Goal: Use online tool/utility: Utilize a website feature to perform a specific function

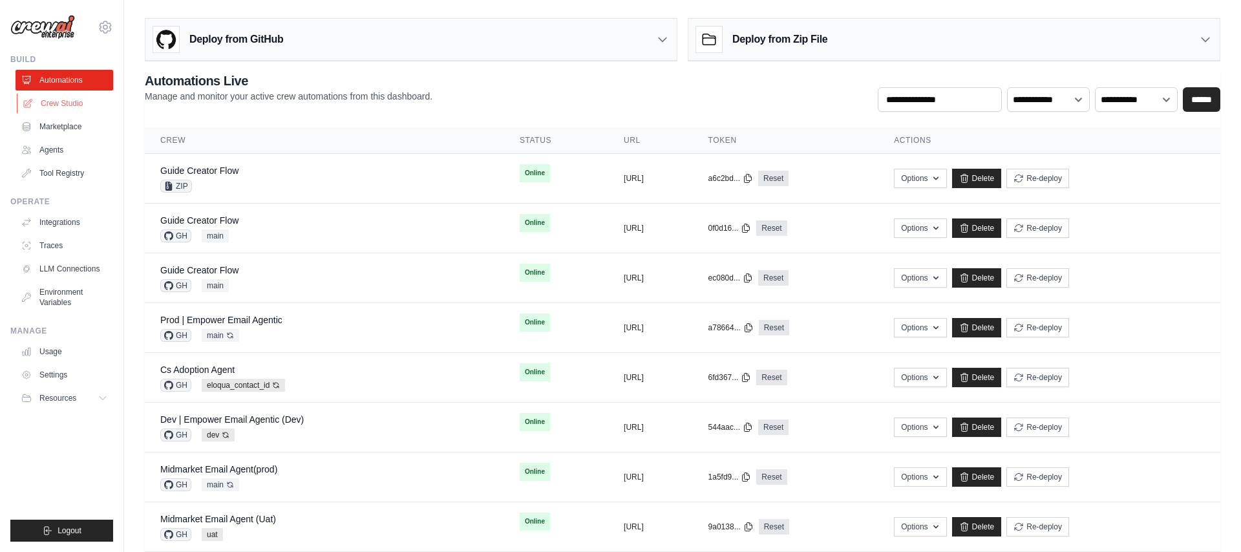
click at [78, 105] on link "Crew Studio" at bounding box center [66, 103] width 98 height 21
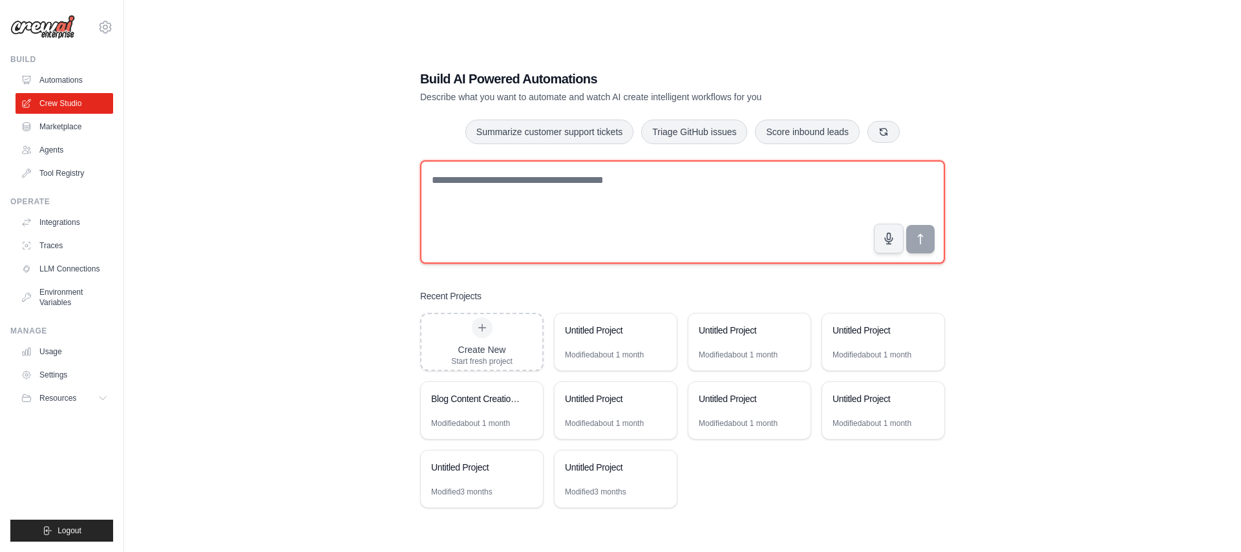
click at [586, 192] on textarea at bounding box center [682, 211] width 525 height 103
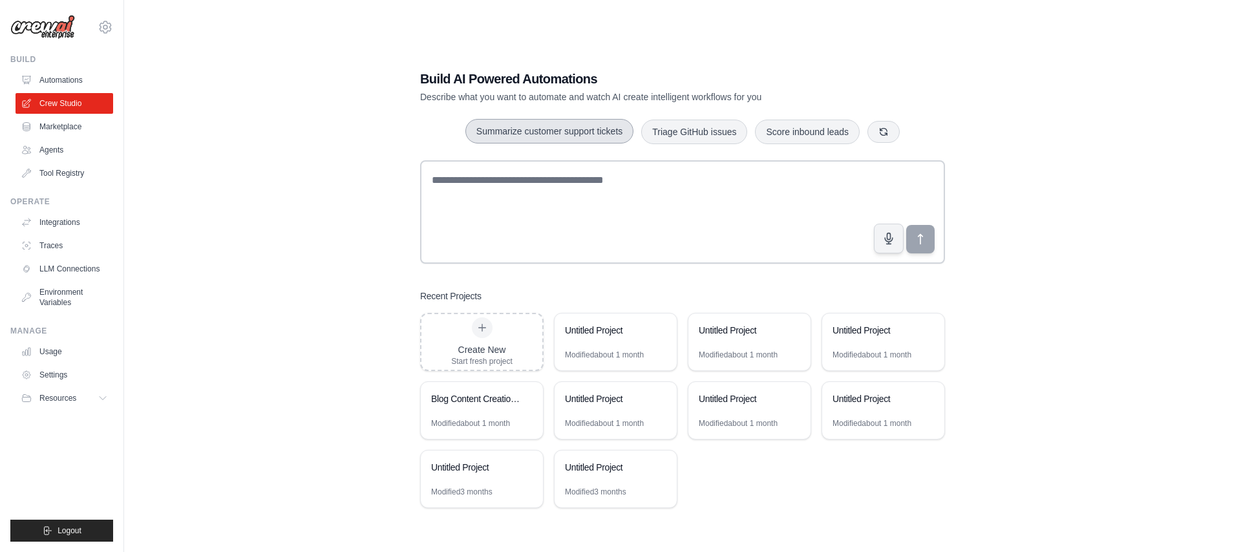
click at [523, 137] on button "Summarize customer support tickets" at bounding box center [549, 131] width 168 height 25
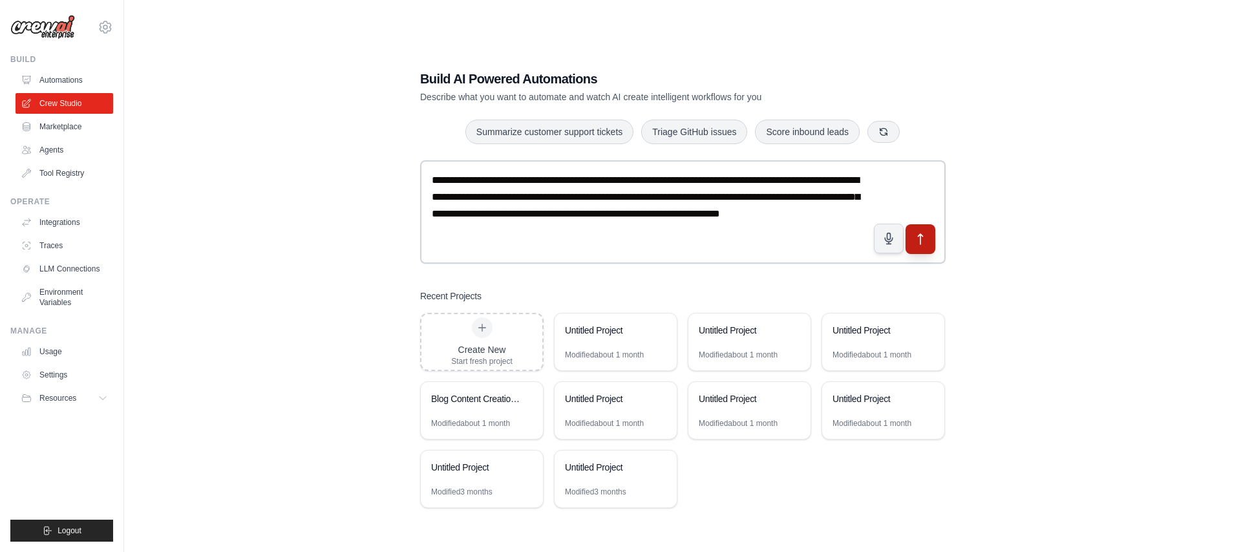
click at [917, 236] on icon "submit" at bounding box center [921, 240] width 14 height 14
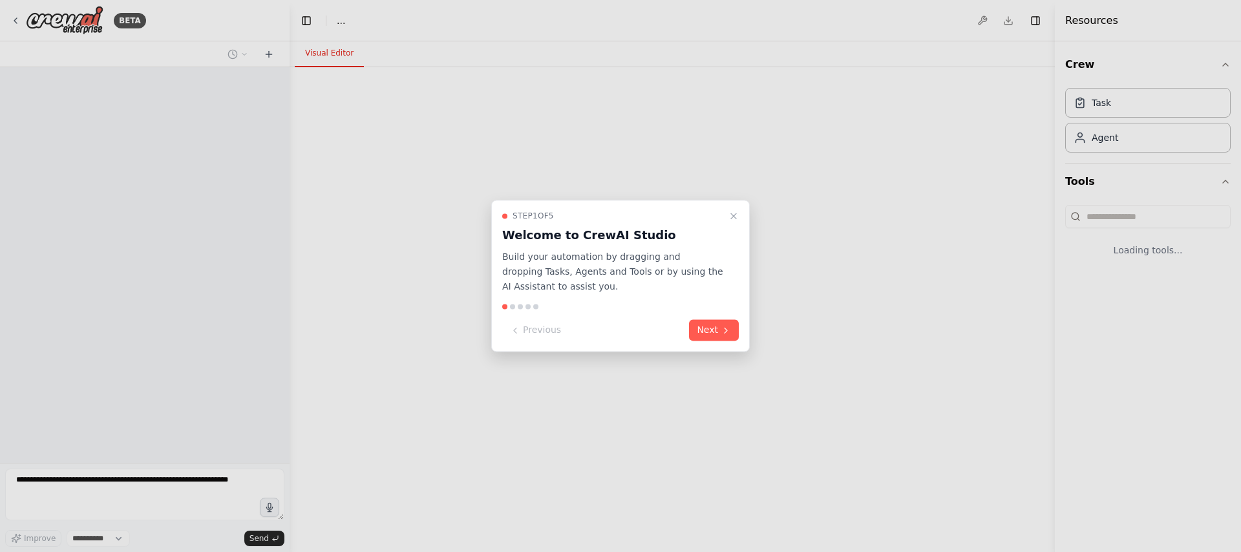
select select "****"
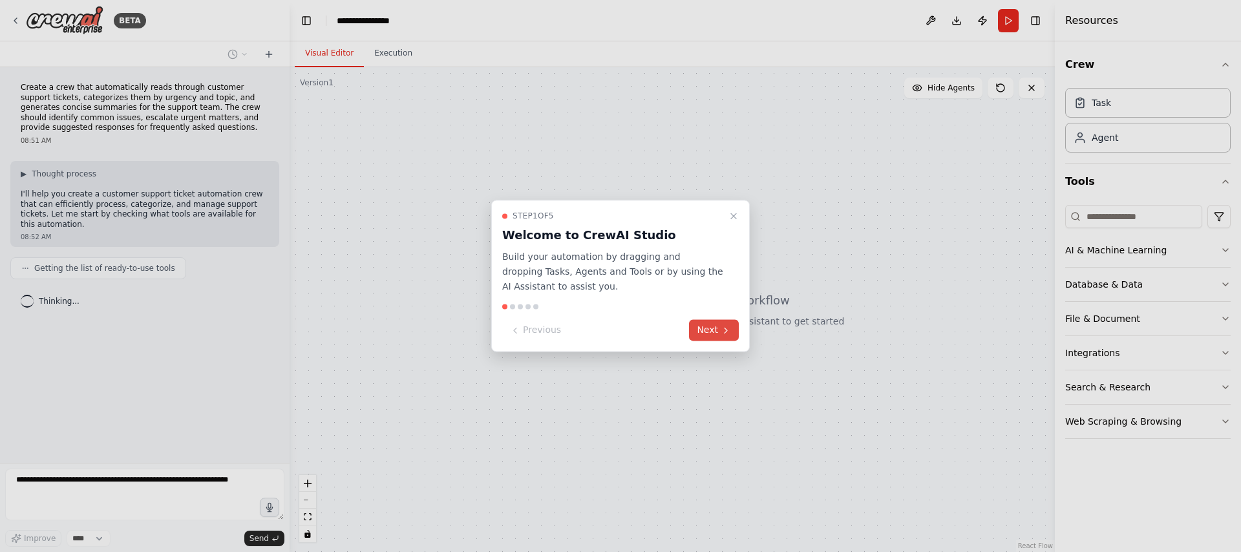
click at [714, 323] on button "Next" at bounding box center [714, 330] width 50 height 21
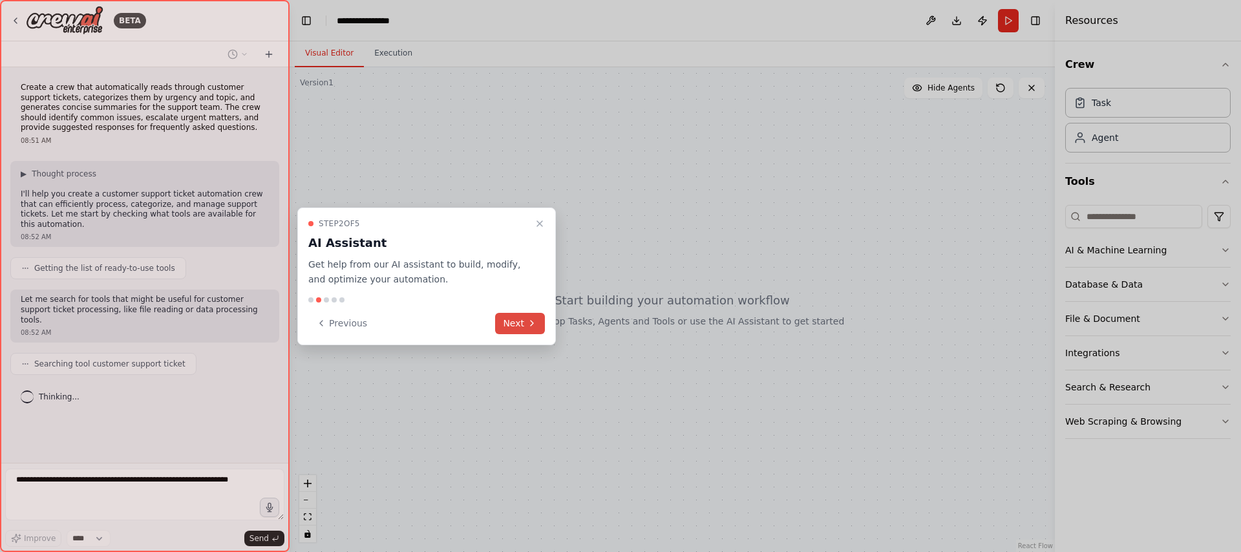
click at [525, 319] on button "Next" at bounding box center [520, 323] width 50 height 21
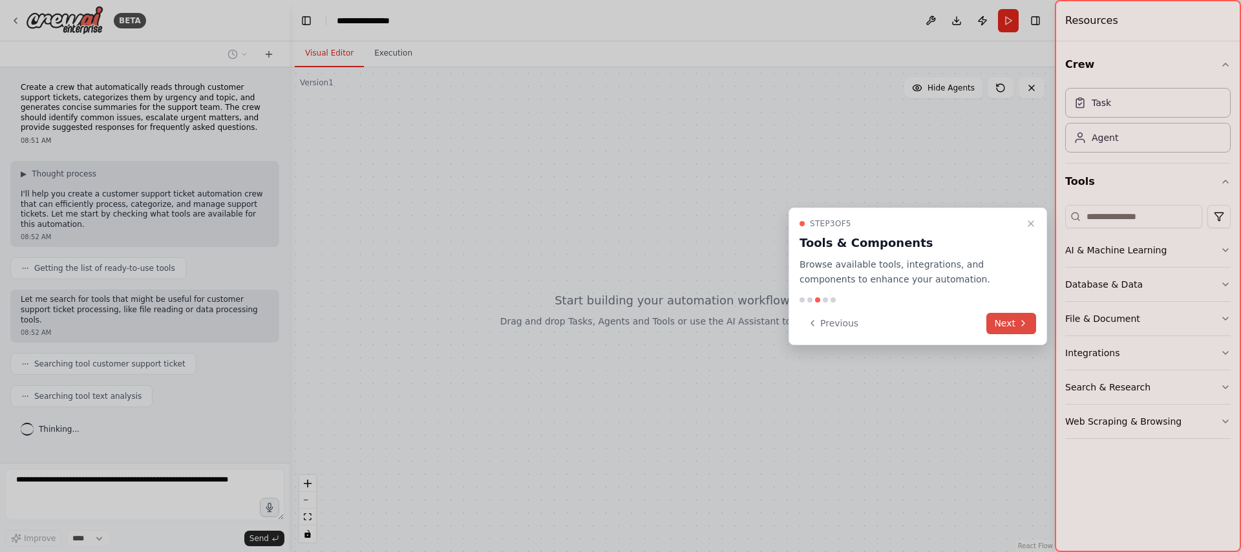
click at [1004, 322] on button "Next" at bounding box center [1011, 323] width 50 height 21
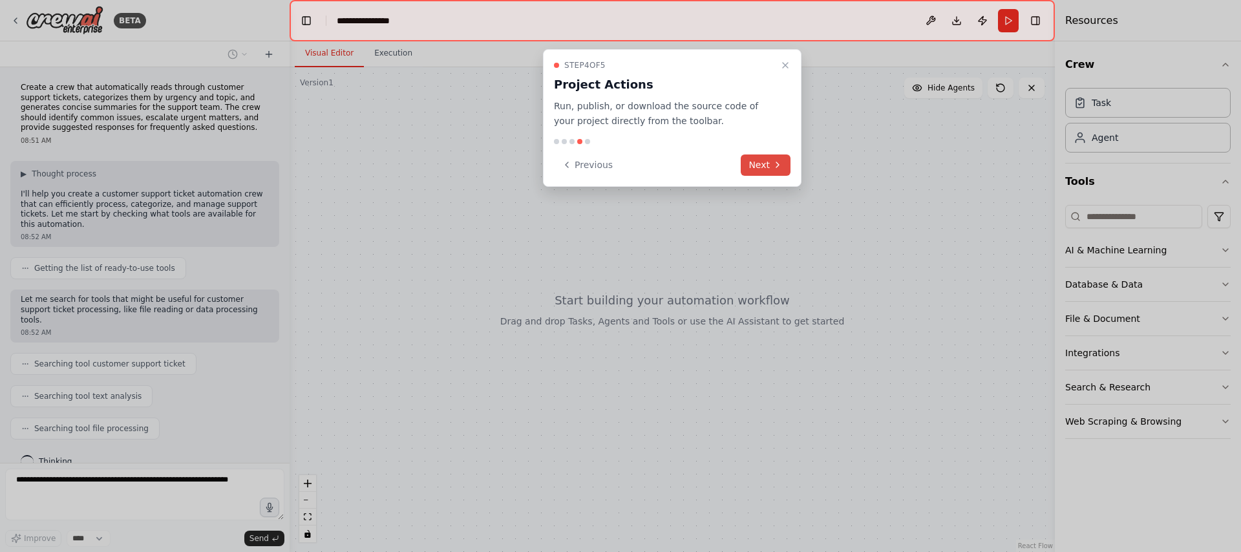
click at [774, 168] on icon at bounding box center [777, 165] width 10 height 10
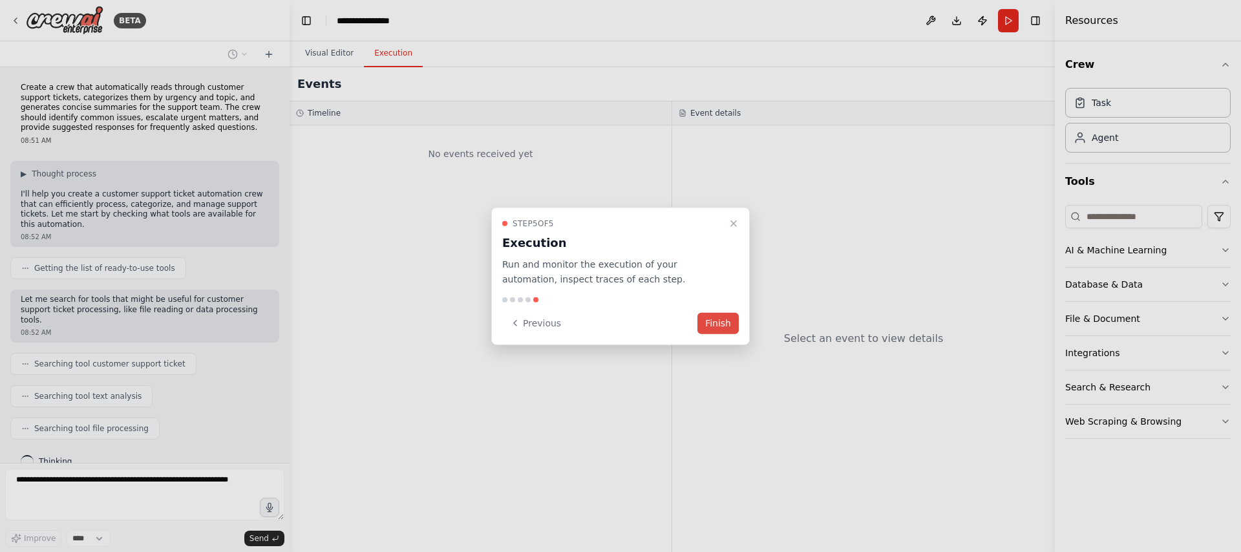
click at [717, 321] on button "Finish" at bounding box center [717, 322] width 41 height 21
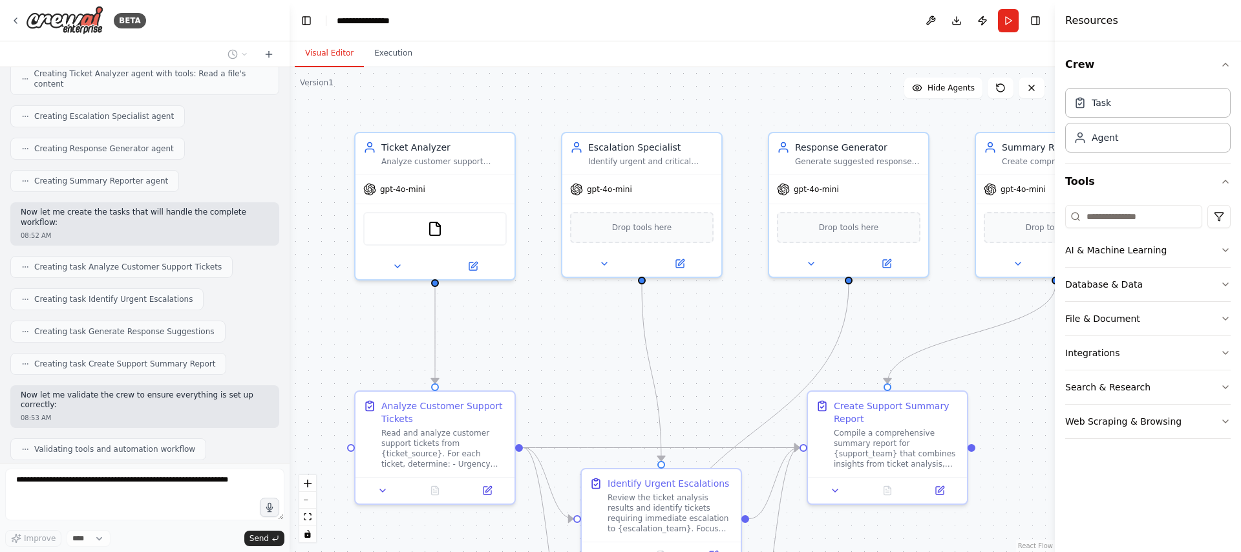
scroll to position [516, 0]
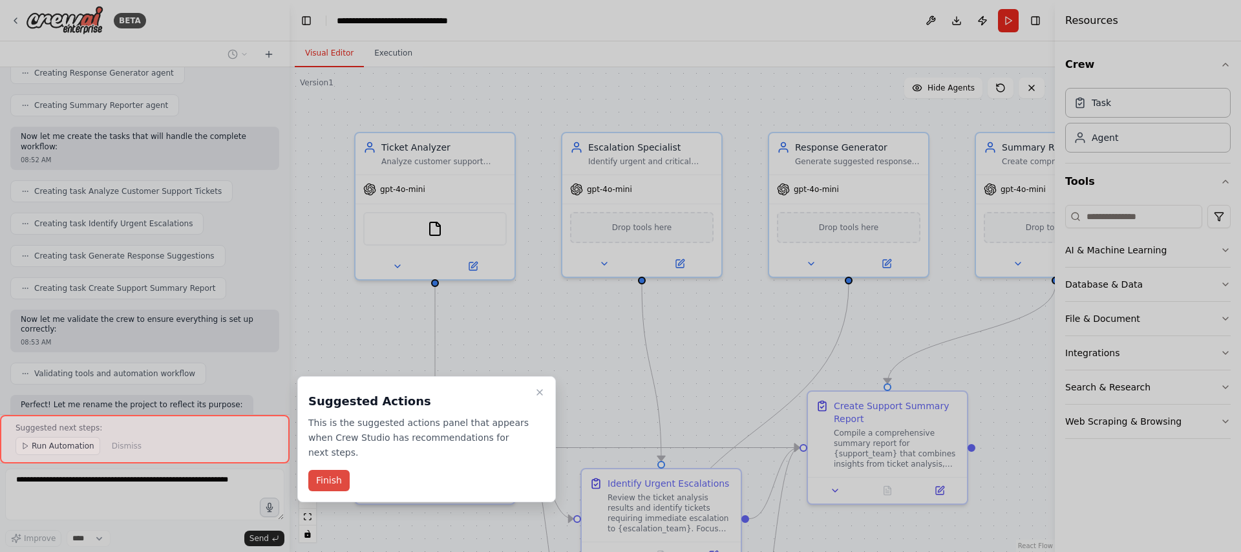
click at [334, 477] on button "Finish" at bounding box center [328, 480] width 41 height 21
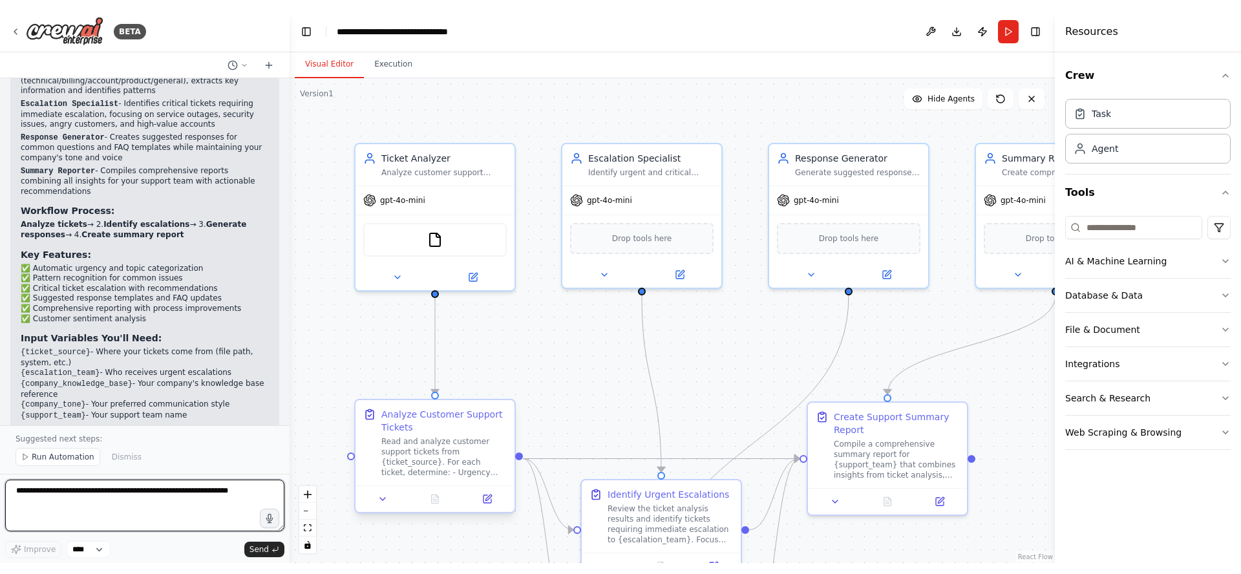
scroll to position [1020, 0]
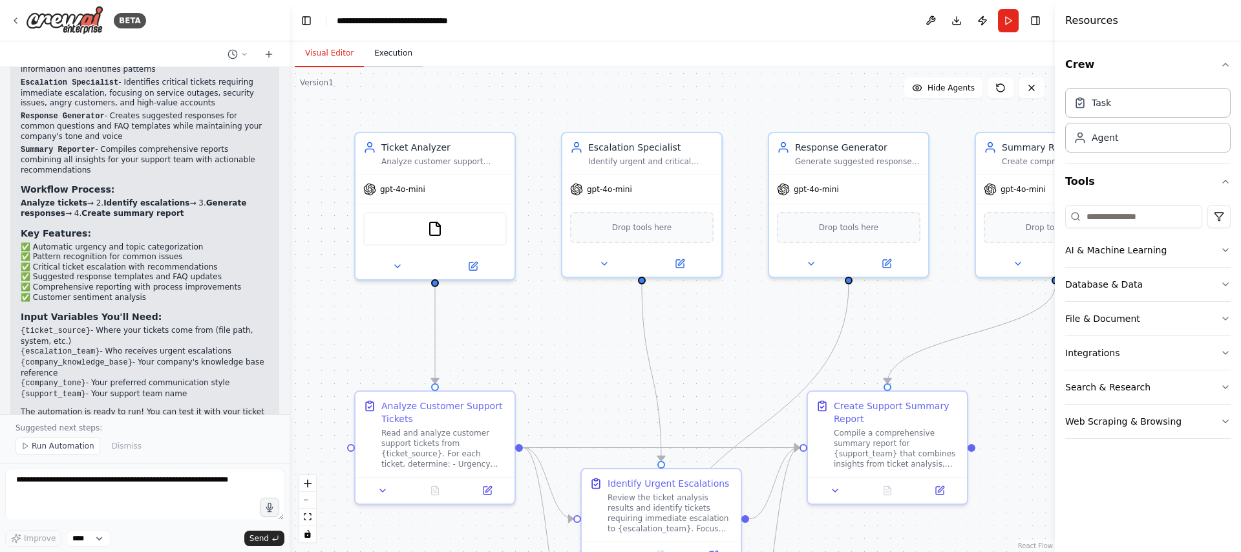
click at [386, 52] on button "Execution" at bounding box center [393, 53] width 59 height 27
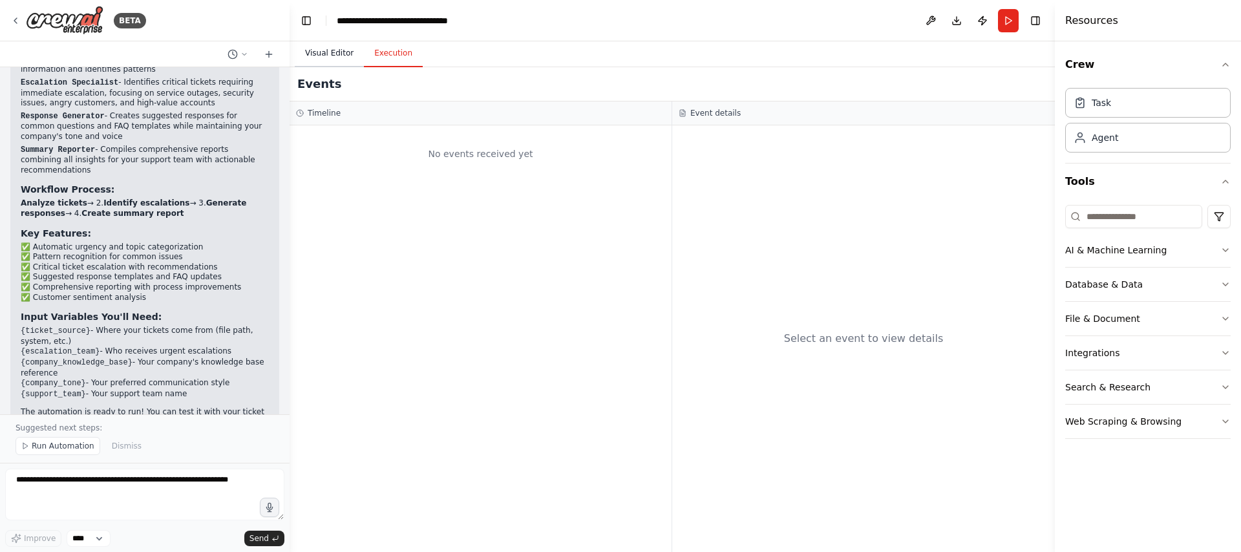
click at [344, 54] on button "Visual Editor" at bounding box center [329, 53] width 69 height 27
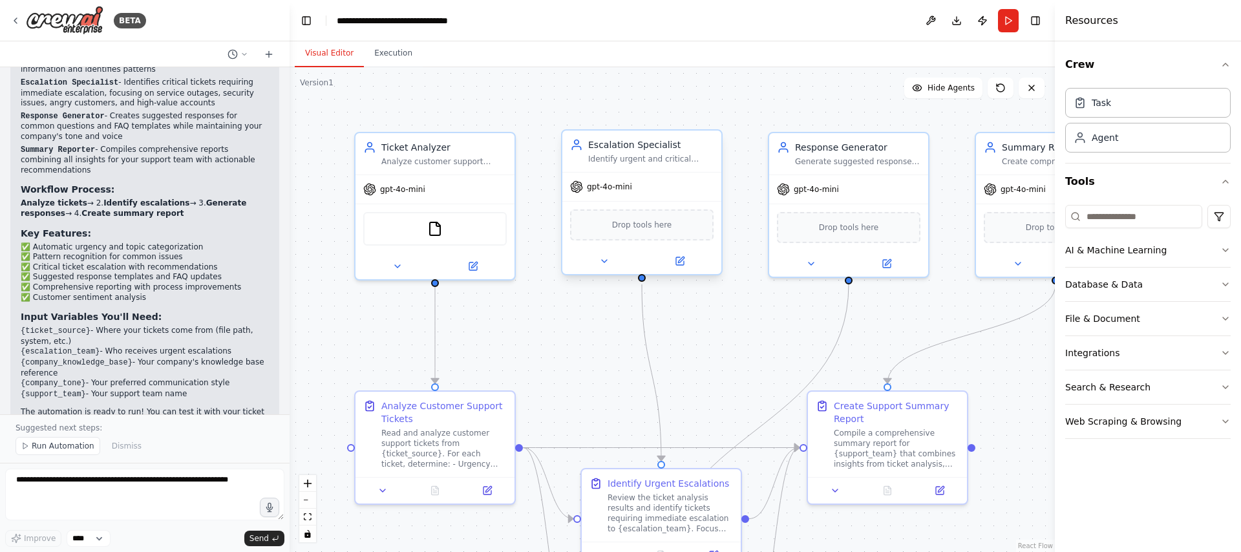
click at [675, 231] on div "Drop tools here" at bounding box center [641, 224] width 143 height 31
click at [310, 519] on icon "fit view" at bounding box center [308, 516] width 8 height 7
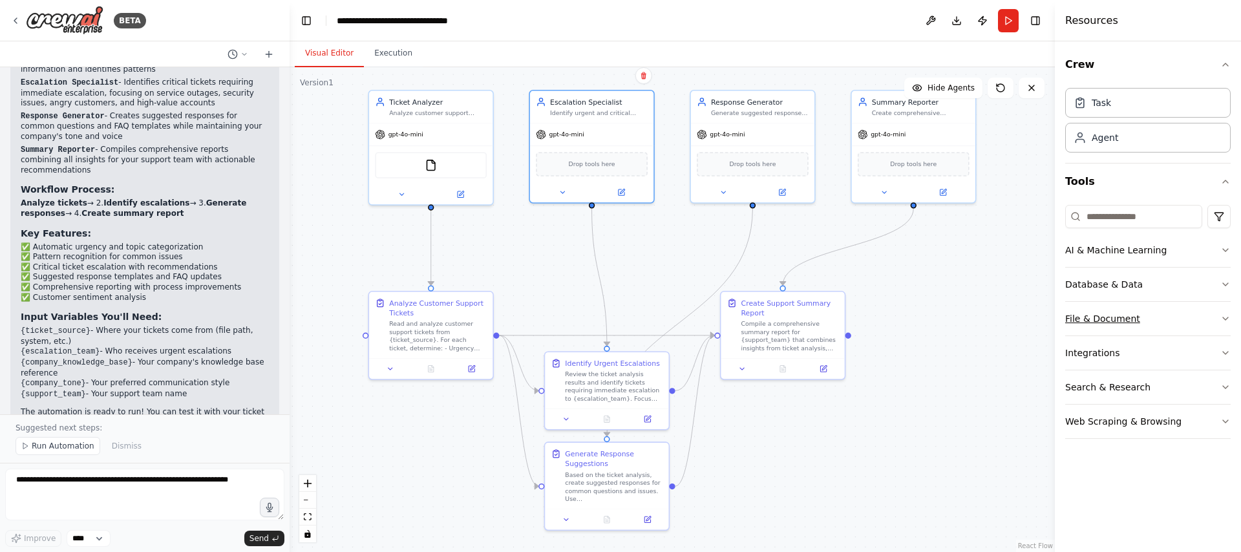
click at [1128, 317] on button "File & Document" at bounding box center [1147, 319] width 165 height 34
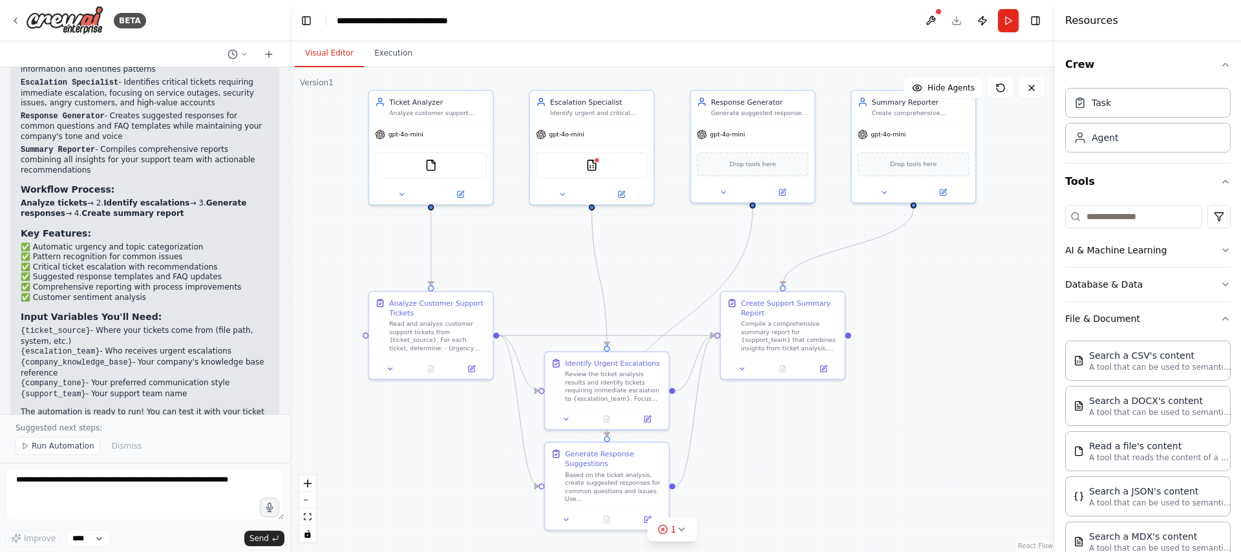
drag, startPoint x: 1131, startPoint y: 352, endPoint x: 997, endPoint y: 6, distance: 371.3
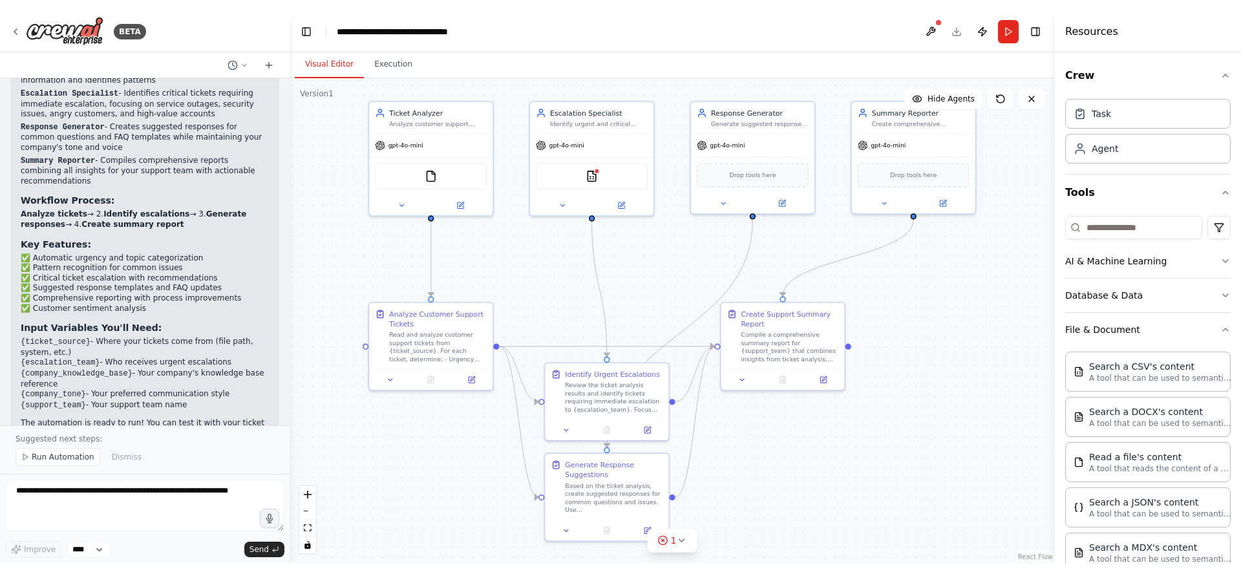
scroll to position [998, 0]
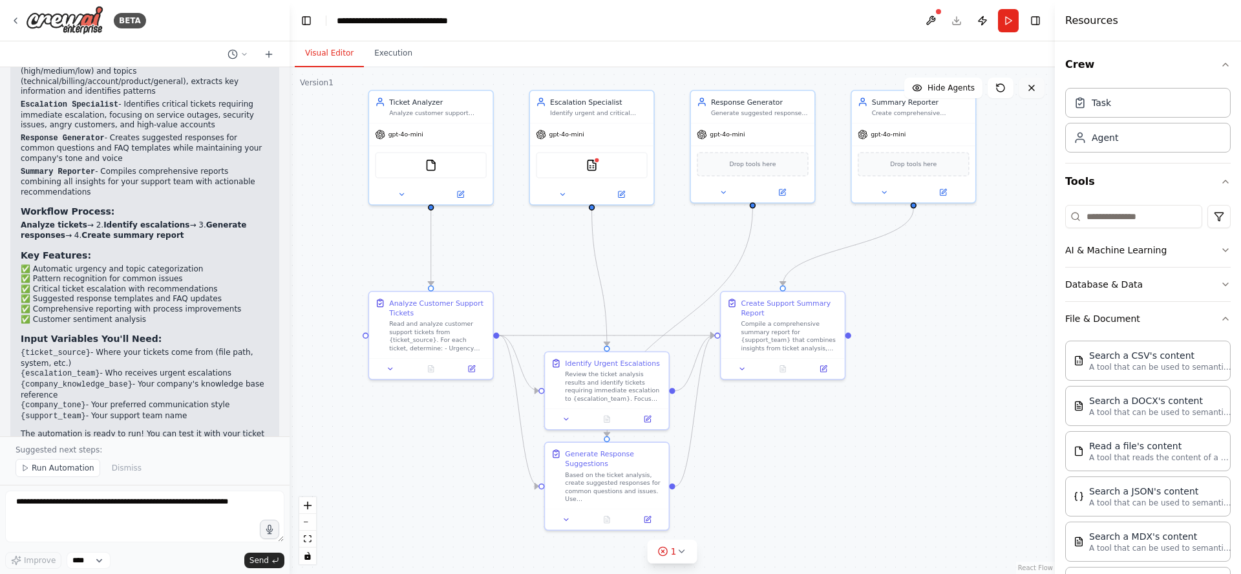
click at [1033, 88] on icon at bounding box center [1031, 88] width 10 height 10
click at [1029, 87] on icon at bounding box center [1031, 88] width 10 height 10
click at [944, 89] on span "Hide Agents" at bounding box center [950, 88] width 47 height 10
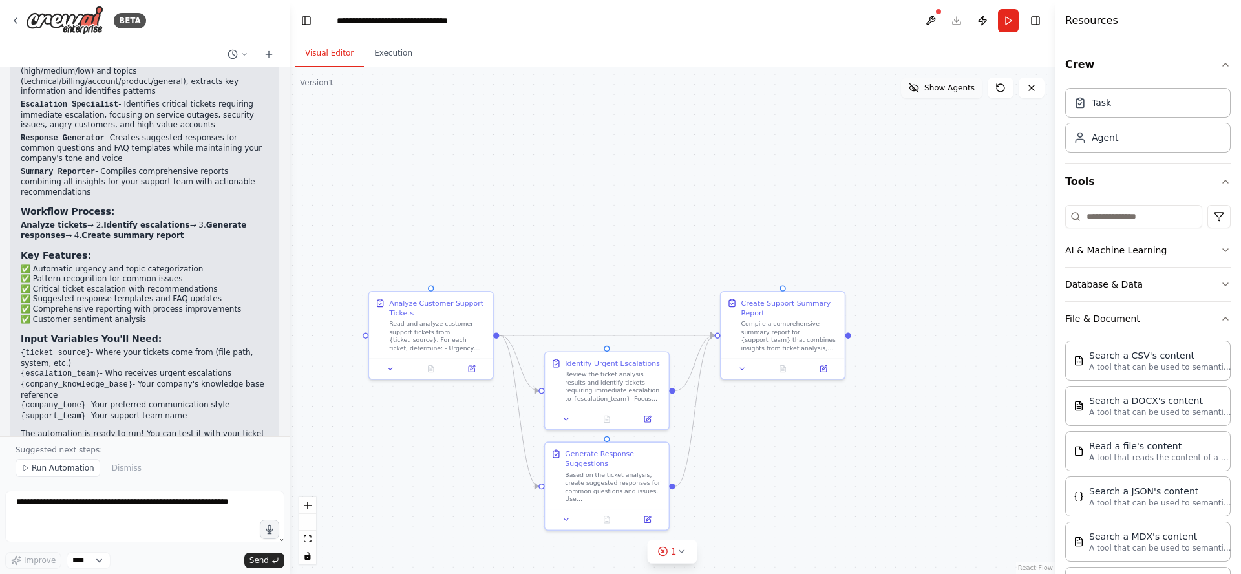
click at [944, 89] on span "Show Agents" at bounding box center [949, 88] width 50 height 10
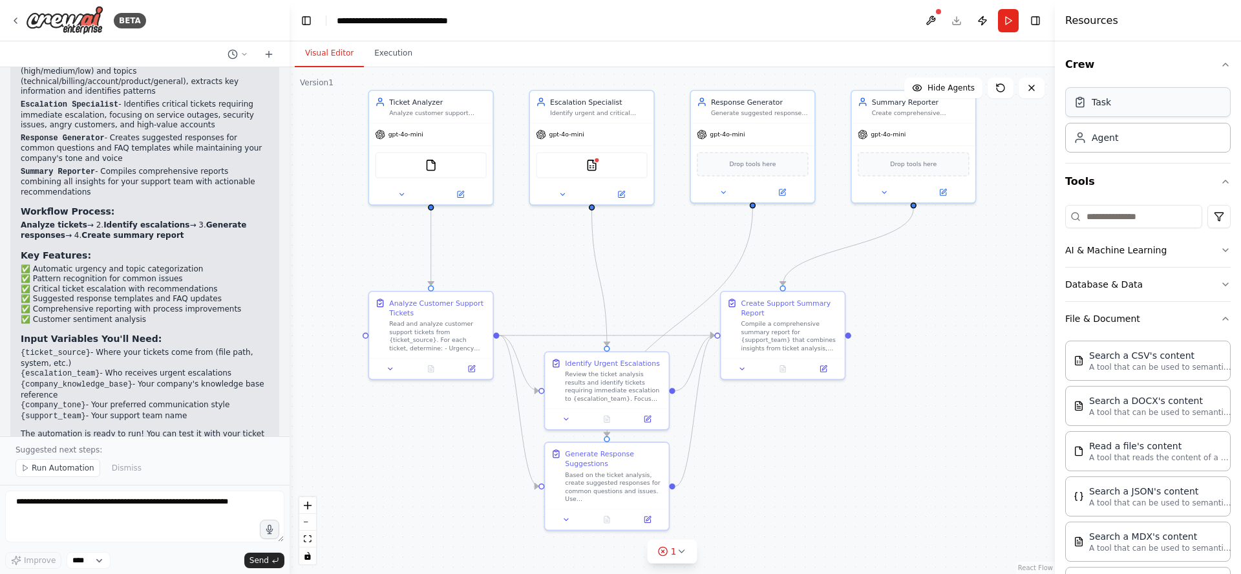
click at [1132, 108] on div "Task" at bounding box center [1147, 102] width 165 height 30
click at [1127, 143] on div "Agent" at bounding box center [1147, 137] width 165 height 30
click at [1129, 101] on div "Task" at bounding box center [1147, 102] width 165 height 30
click at [1082, 104] on icon at bounding box center [1079, 102] width 13 height 13
click at [1139, 139] on div "Agent" at bounding box center [1147, 137] width 165 height 30
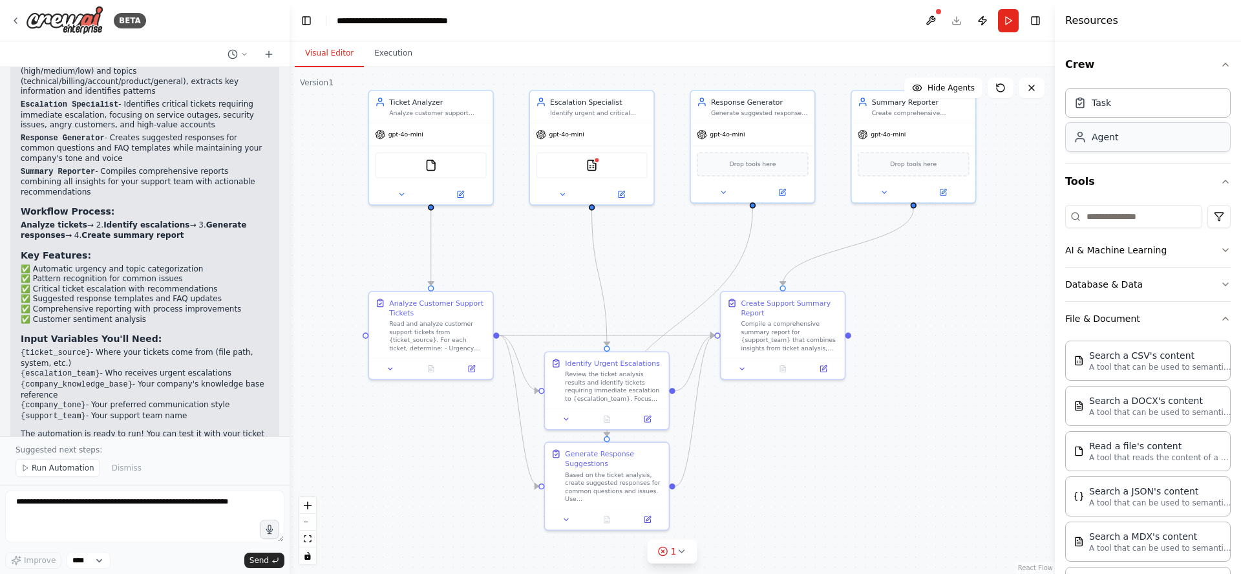
click at [1139, 139] on div "Agent" at bounding box center [1147, 137] width 165 height 30
click at [461, 134] on div "gpt-4o-mini" at bounding box center [430, 132] width 123 height 22
click at [462, 192] on icon at bounding box center [461, 192] width 6 height 6
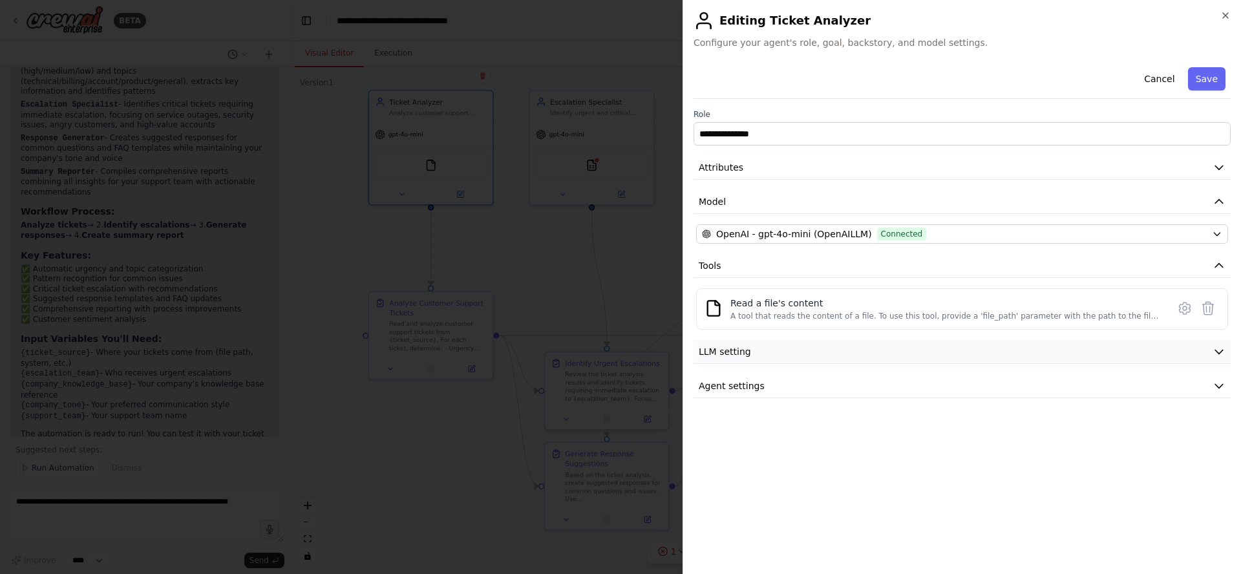
click at [758, 357] on button "LLM setting" at bounding box center [961, 352] width 537 height 24
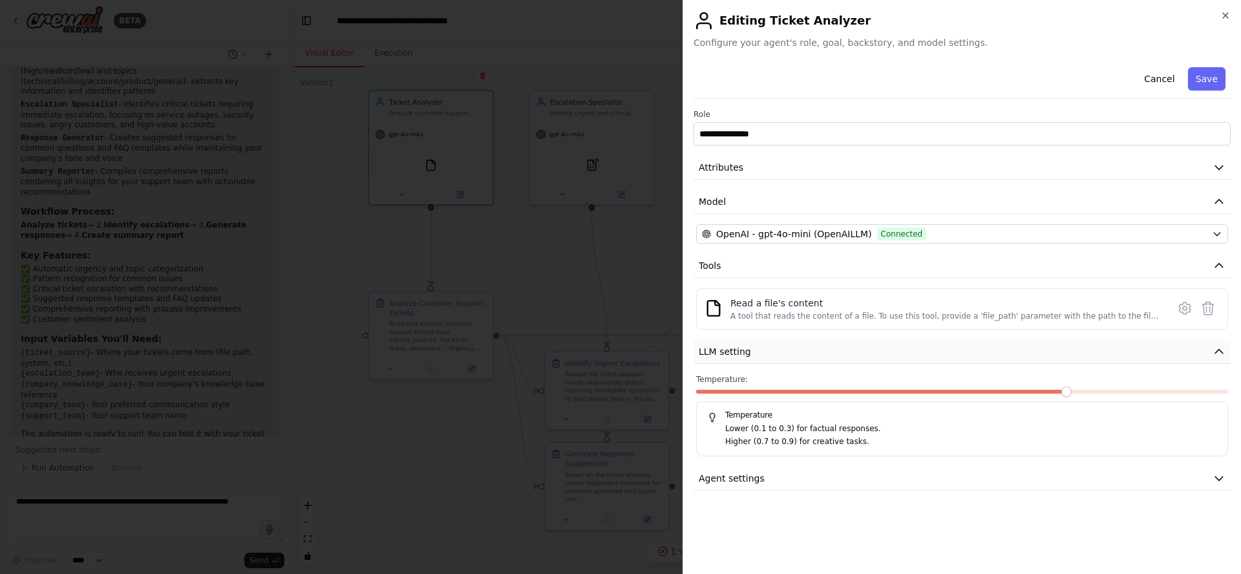
click at [758, 357] on button "LLM setting" at bounding box center [961, 352] width 537 height 24
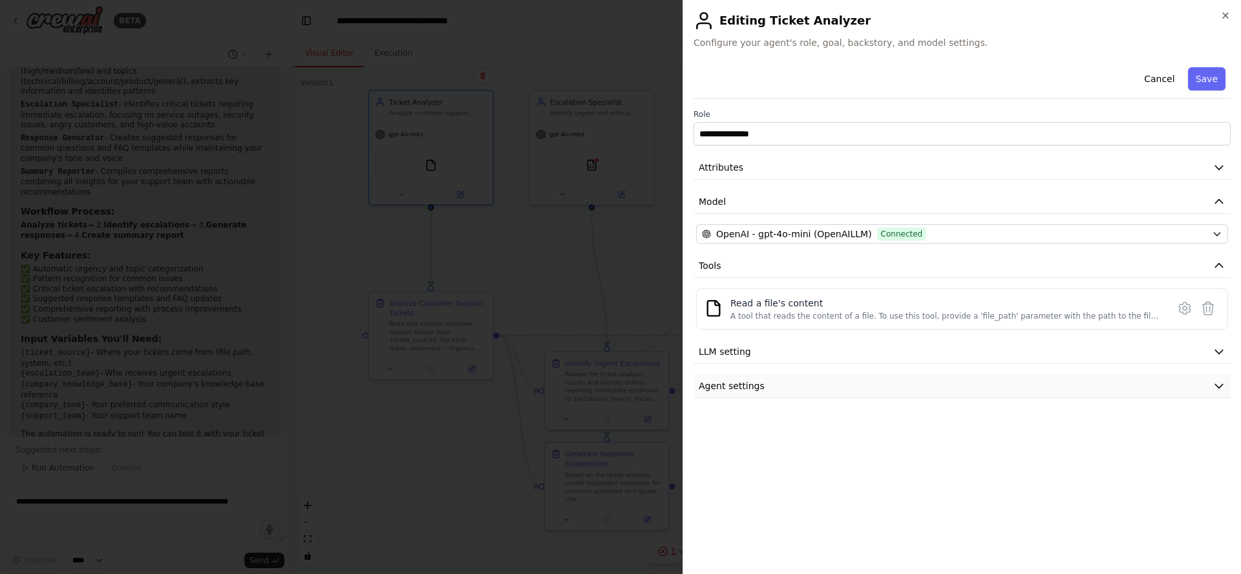
click at [758, 385] on span "Agent settings" at bounding box center [732, 385] width 66 height 13
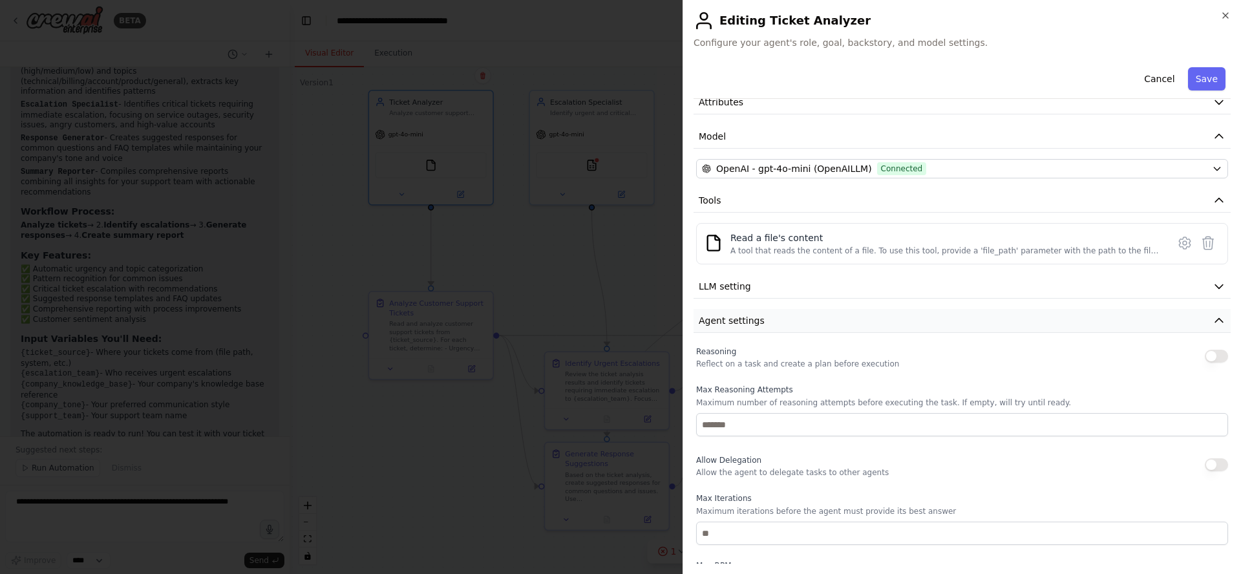
scroll to position [64, 0]
click at [755, 330] on button "Agent settings" at bounding box center [961, 322] width 537 height 24
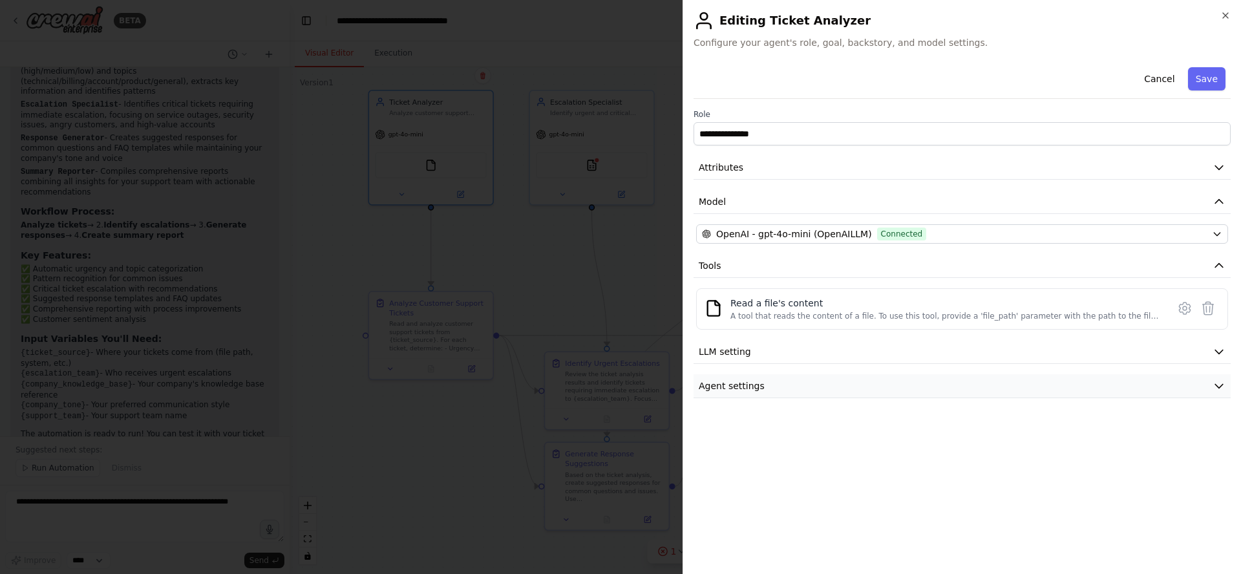
scroll to position [0, 0]
click at [789, 309] on div "Read a file's content" at bounding box center [945, 303] width 430 height 13
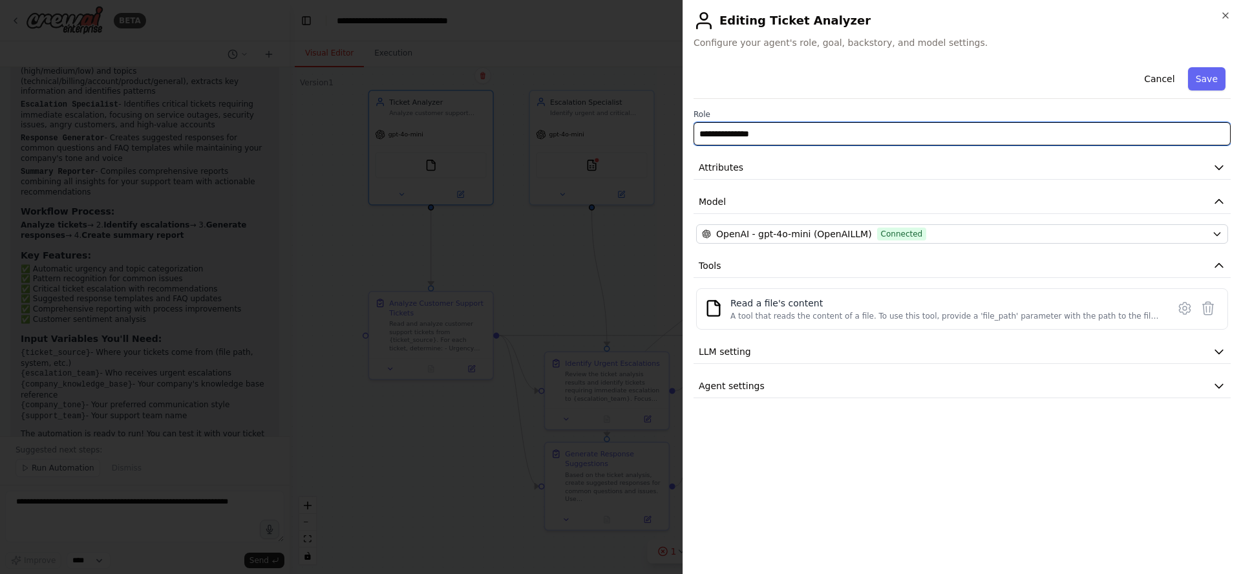
click at [769, 132] on input "**********" at bounding box center [961, 133] width 537 height 23
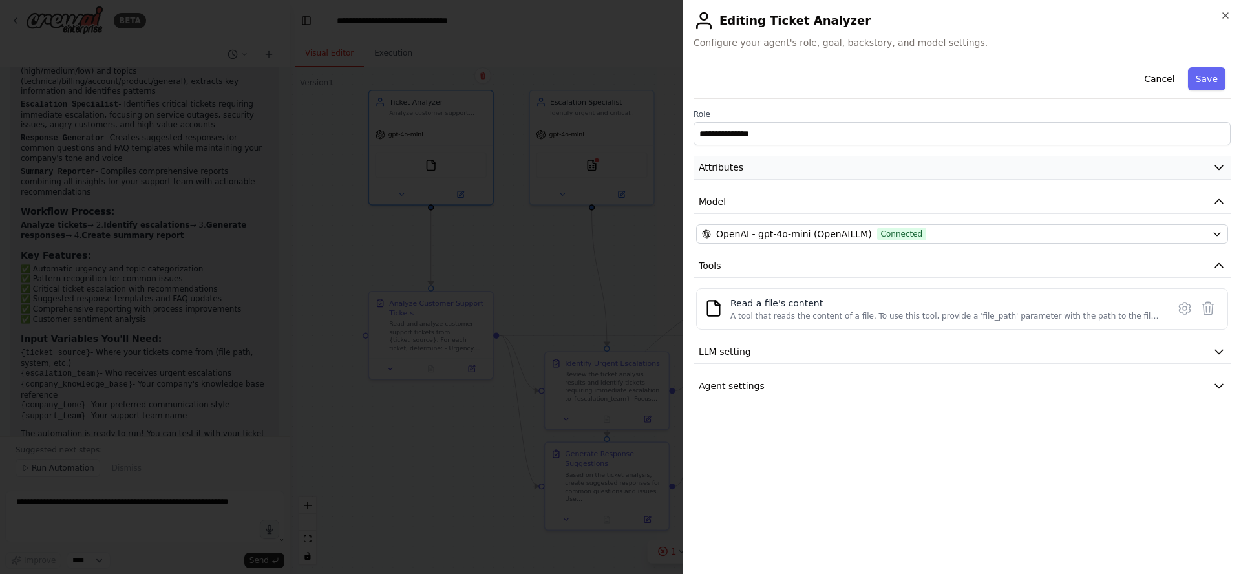
click at [784, 168] on button "Attributes" at bounding box center [961, 168] width 537 height 24
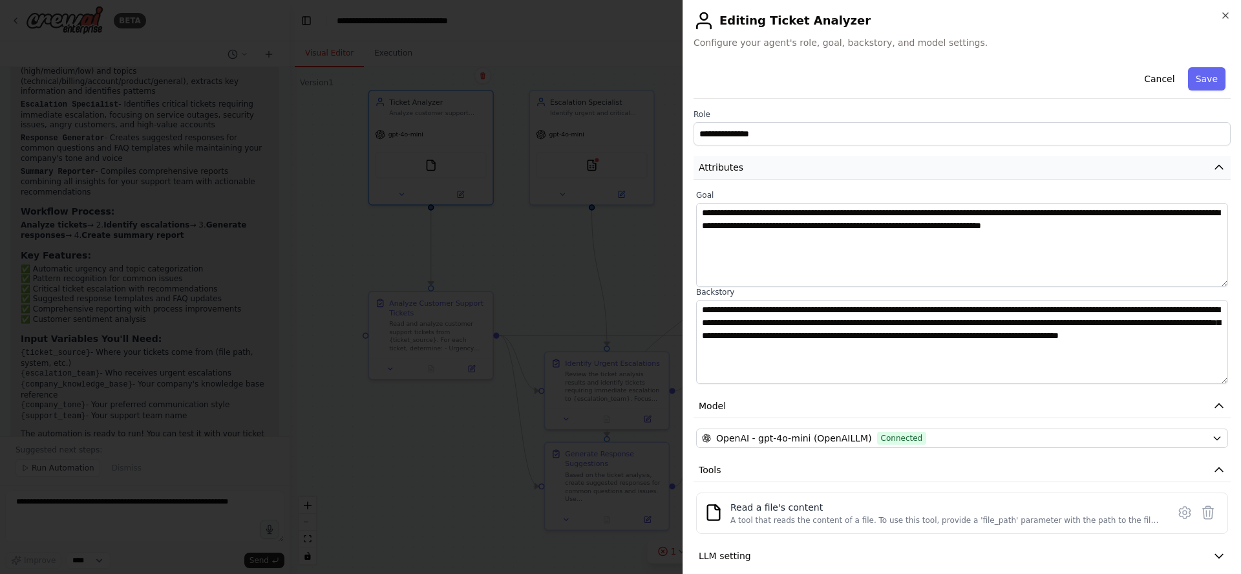
click at [784, 168] on button "Attributes" at bounding box center [961, 168] width 537 height 24
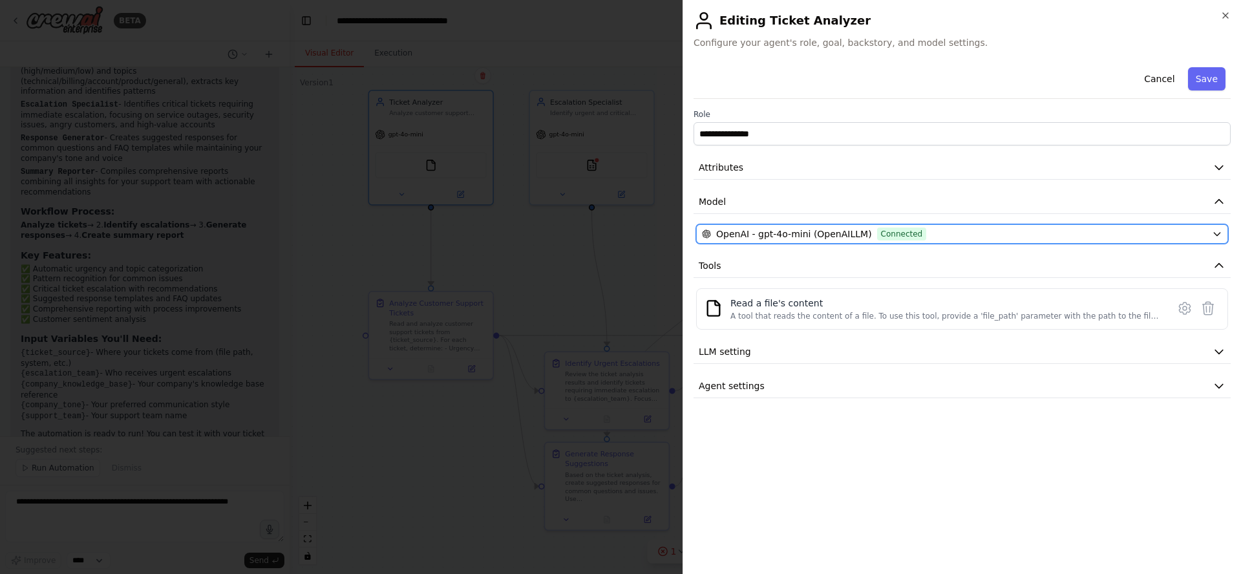
click at [773, 234] on span "OpenAI - gpt-4o-mini (OpenAILLM)" at bounding box center [794, 233] width 156 height 13
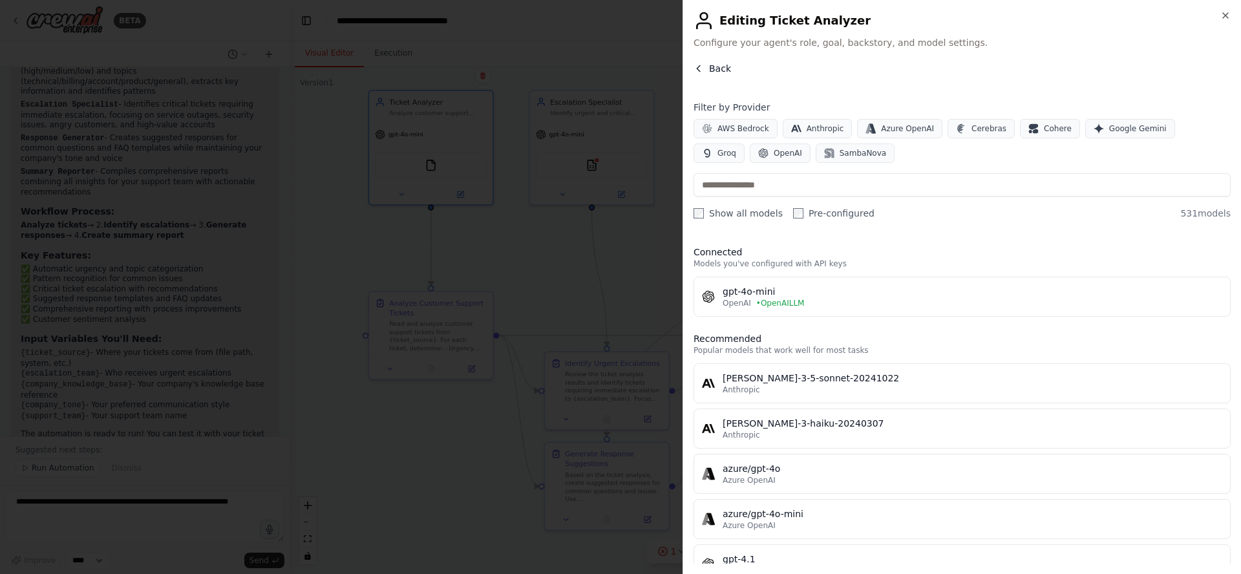
click at [697, 67] on icon "button" at bounding box center [698, 68] width 10 height 10
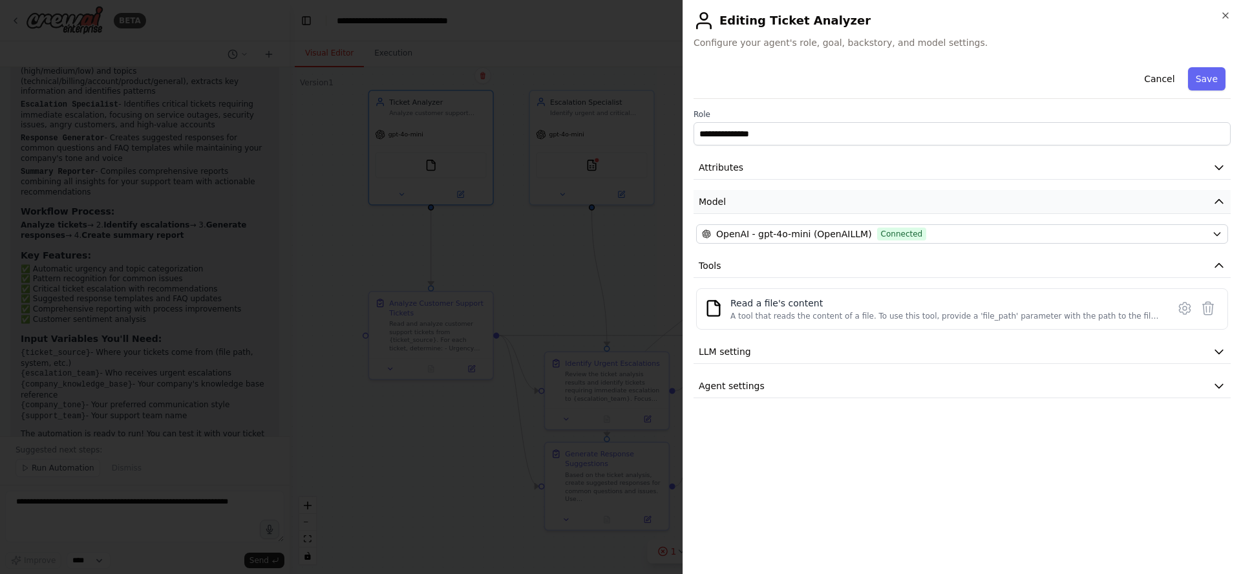
click at [761, 204] on button "Model" at bounding box center [961, 202] width 537 height 24
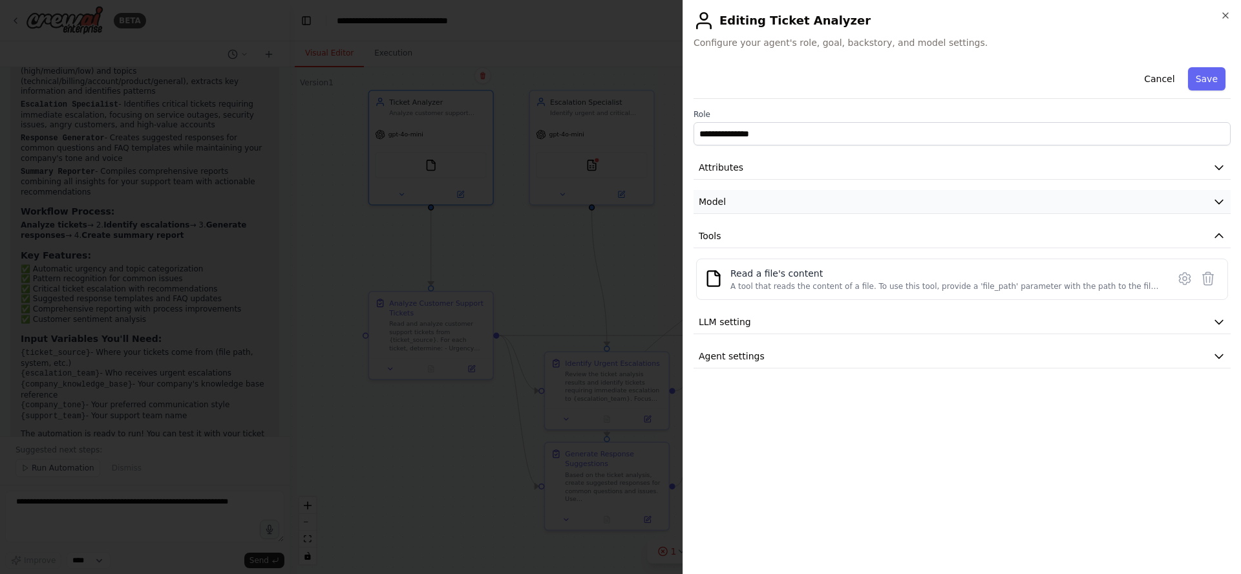
click at [761, 202] on button "Model" at bounding box center [961, 202] width 537 height 24
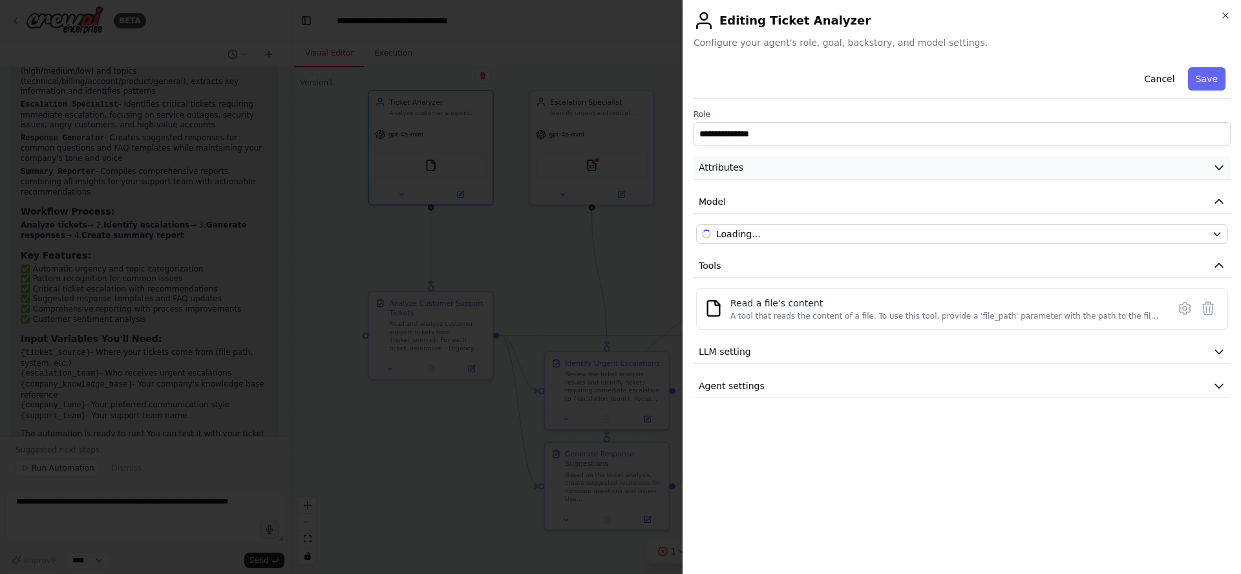
click at [754, 167] on button "Attributes" at bounding box center [961, 168] width 537 height 24
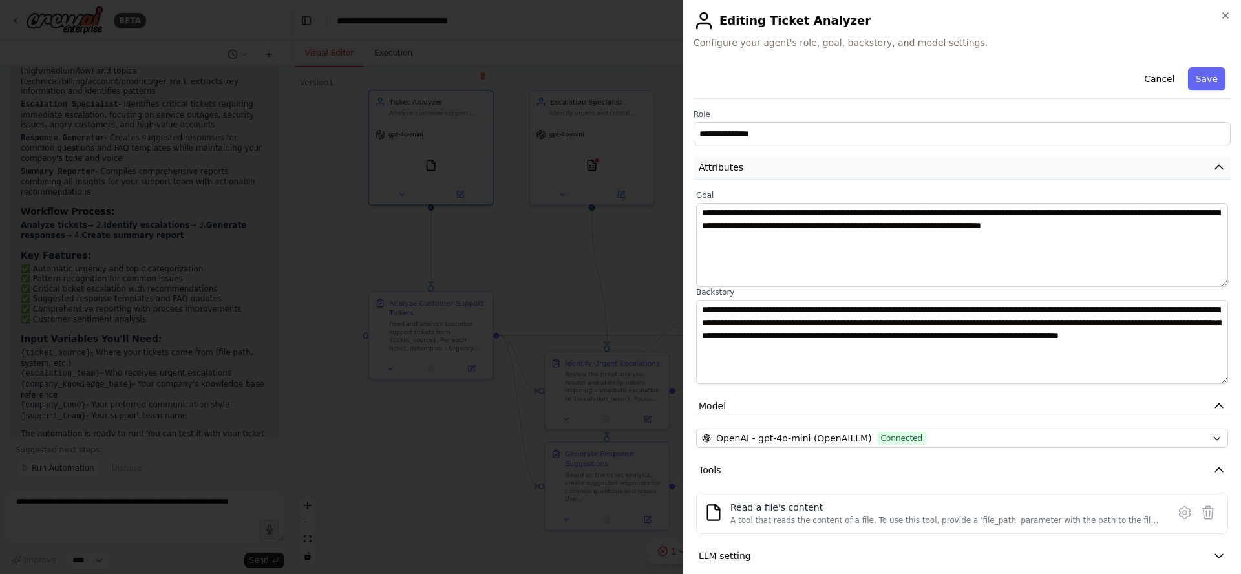
click at [754, 167] on button "Attributes" at bounding box center [961, 168] width 537 height 24
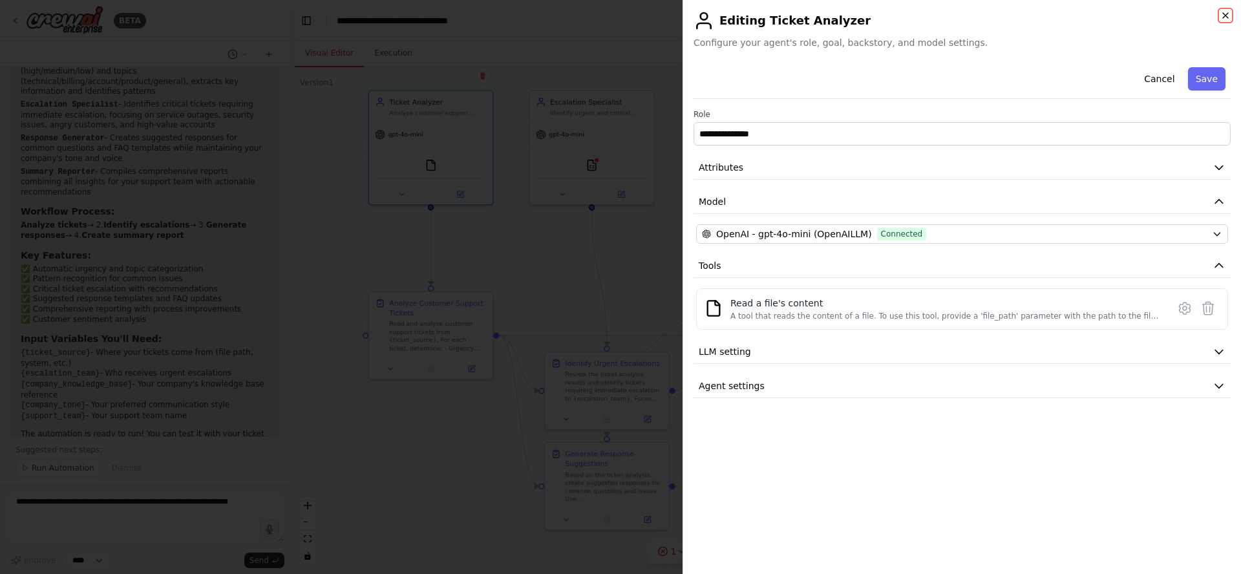
click at [1225, 17] on icon "button" at bounding box center [1225, 15] width 10 height 10
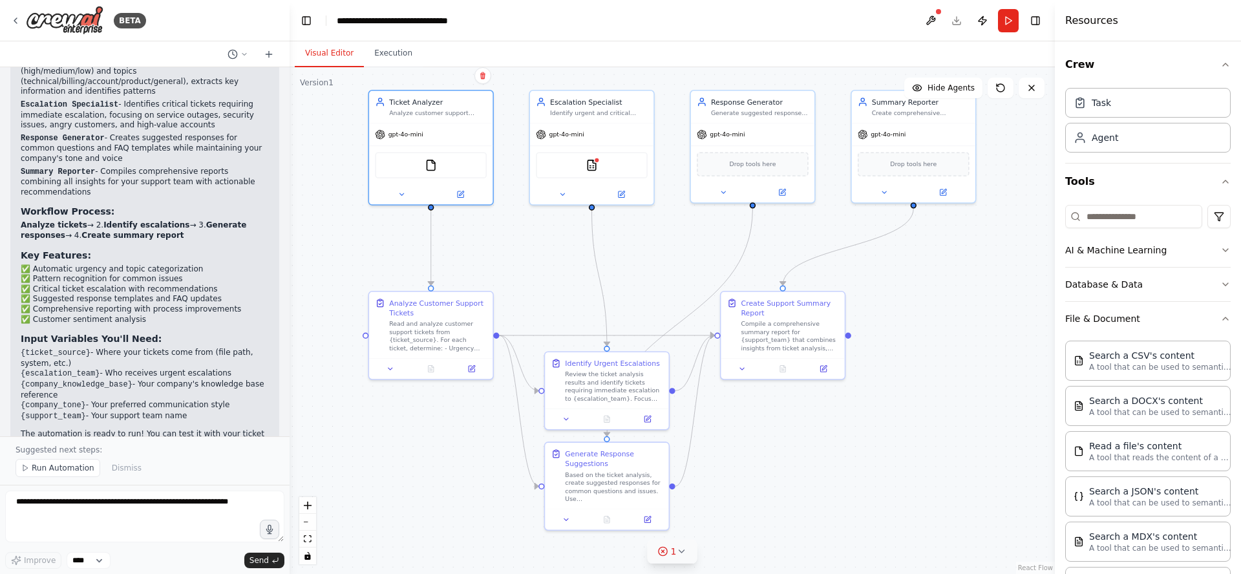
click at [666, 551] on icon at bounding box center [663, 551] width 10 height 10
click at [566, 492] on icon at bounding box center [565, 492] width 3 height 3
click at [681, 551] on icon at bounding box center [681, 551] width 5 height 3
click at [775, 520] on button at bounding box center [774, 519] width 22 height 16
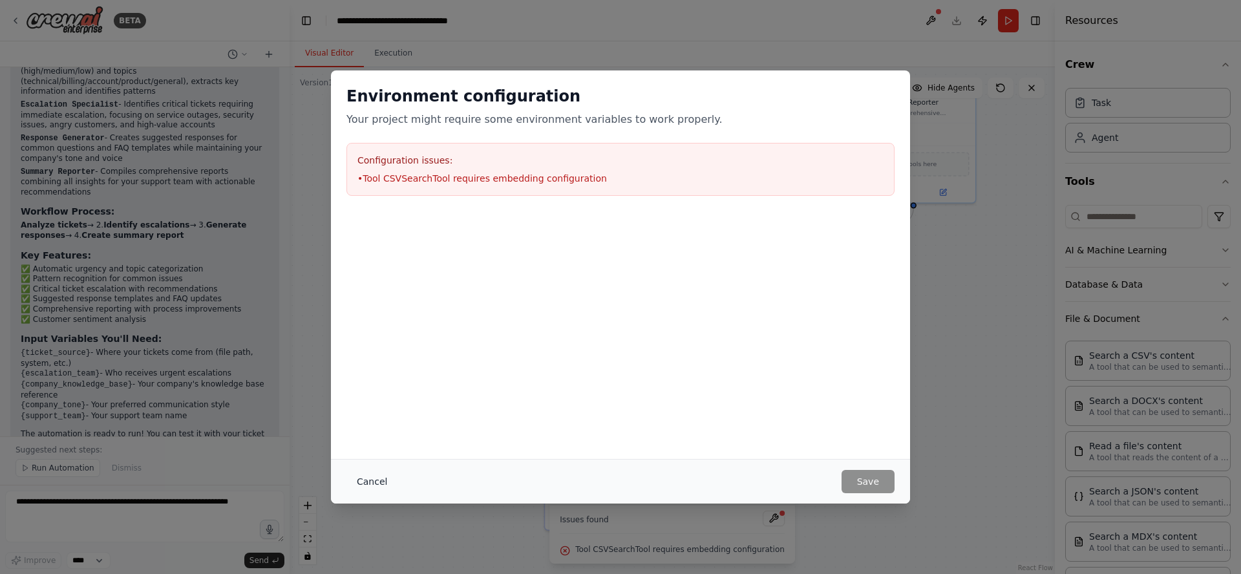
click at [366, 482] on button "Cancel" at bounding box center [371, 481] width 51 height 23
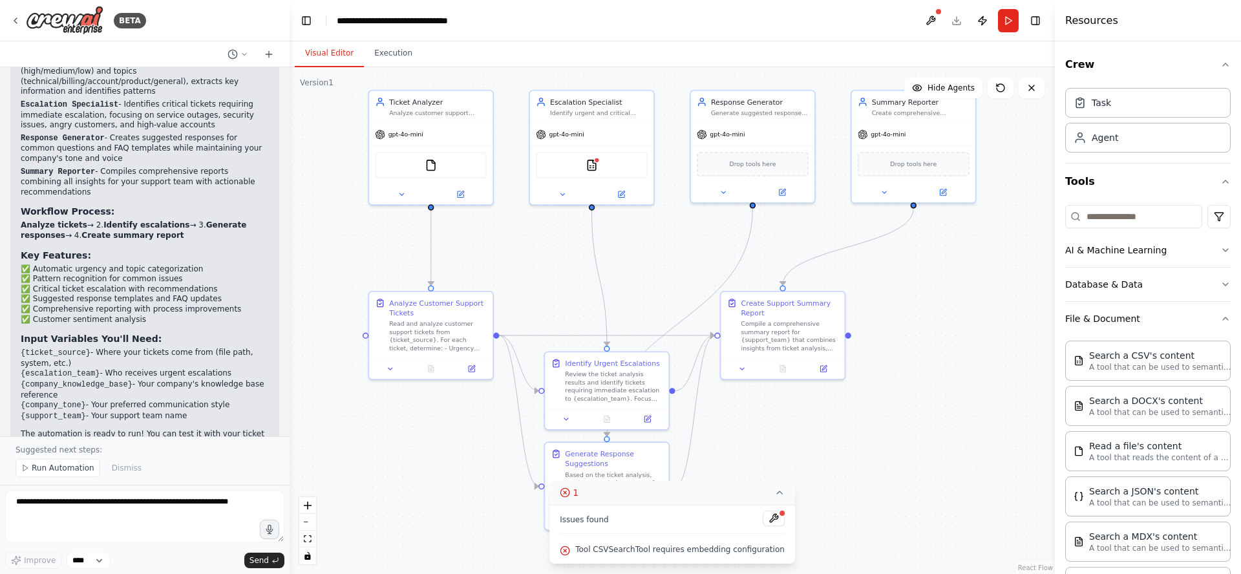
click at [778, 494] on icon at bounding box center [779, 492] width 10 height 10
click at [596, 162] on img at bounding box center [592, 163] width 12 height 12
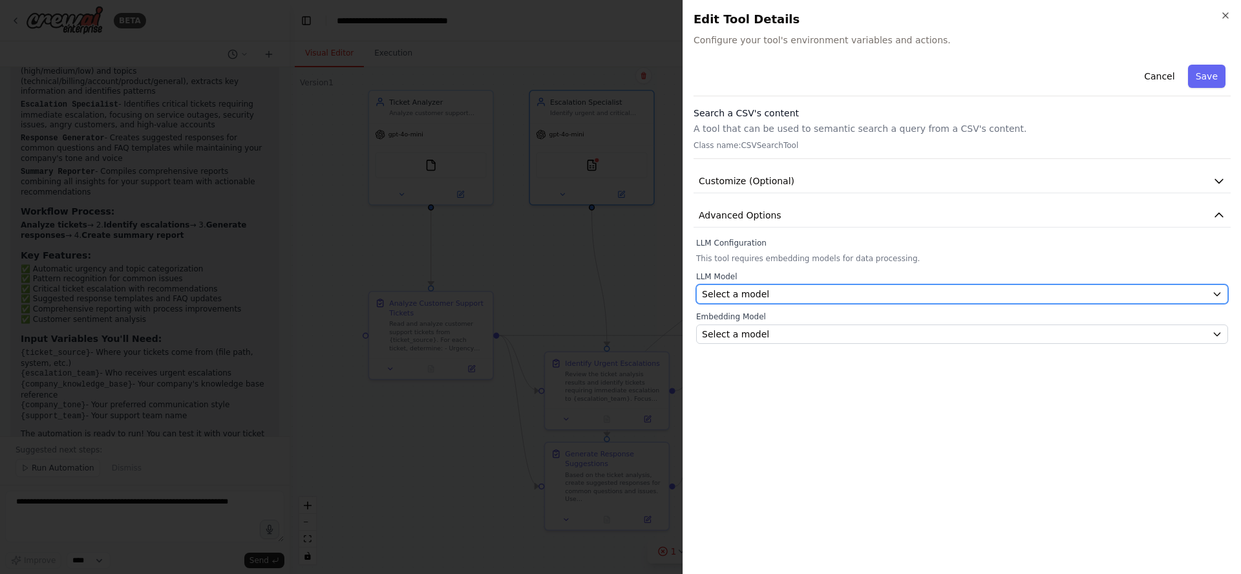
click at [827, 293] on div "Select a model" at bounding box center [954, 294] width 505 height 13
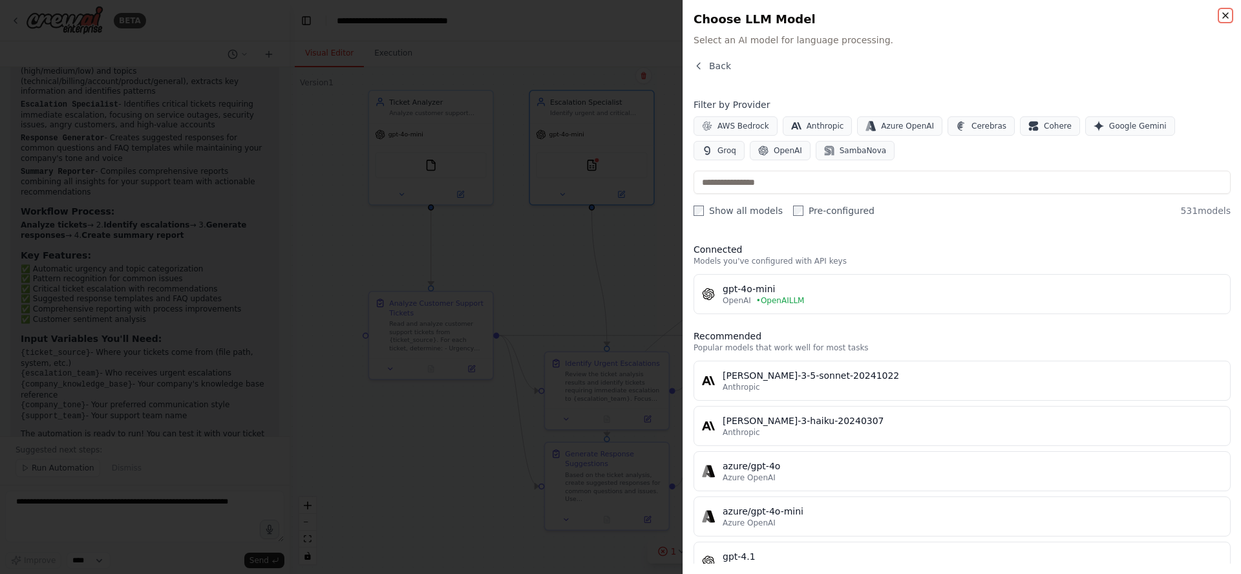
click at [1227, 15] on icon "button" at bounding box center [1225, 15] width 10 height 10
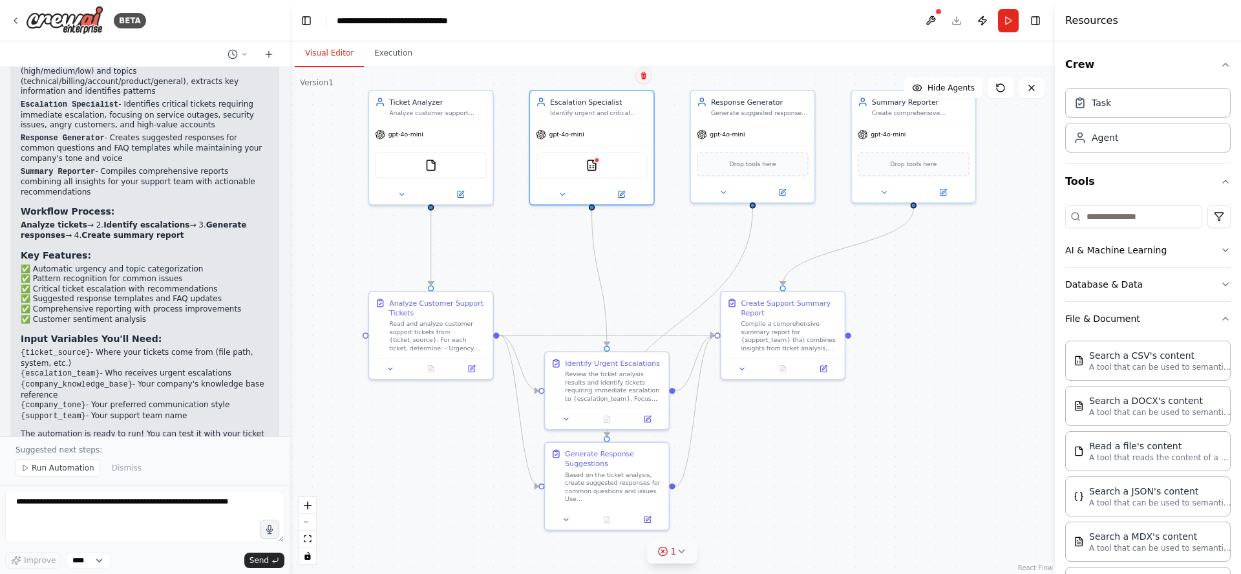
click at [644, 78] on icon at bounding box center [644, 76] width 8 height 8
click at [622, 195] on icon at bounding box center [621, 192] width 6 height 6
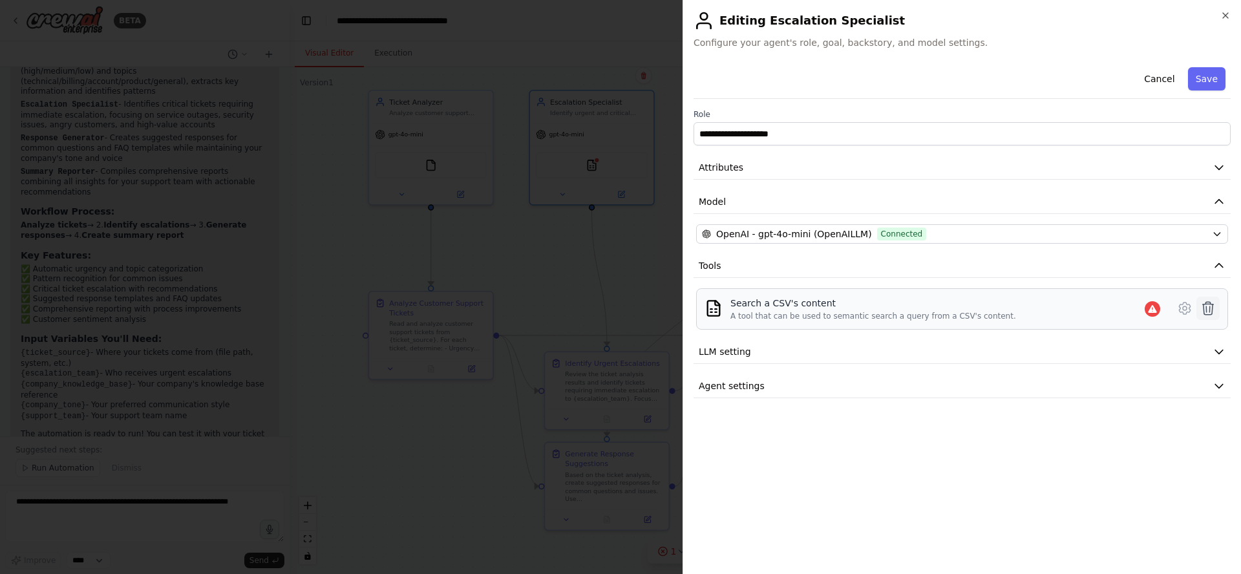
click at [1208, 306] on icon at bounding box center [1208, 309] width 16 height 16
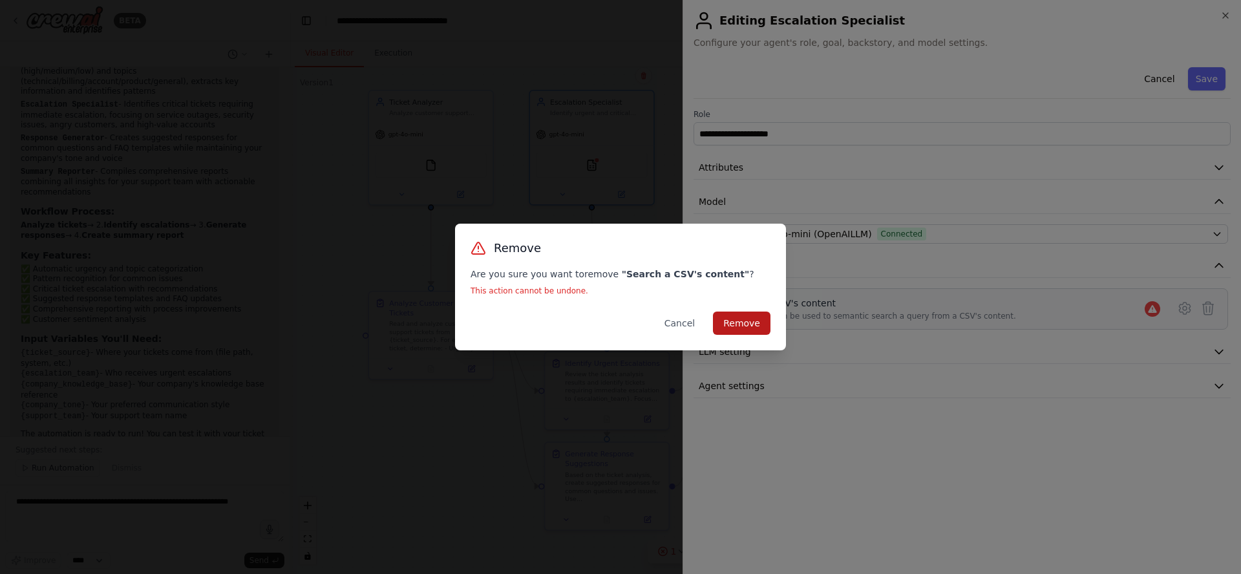
click at [758, 317] on button "Remove" at bounding box center [742, 322] width 58 height 23
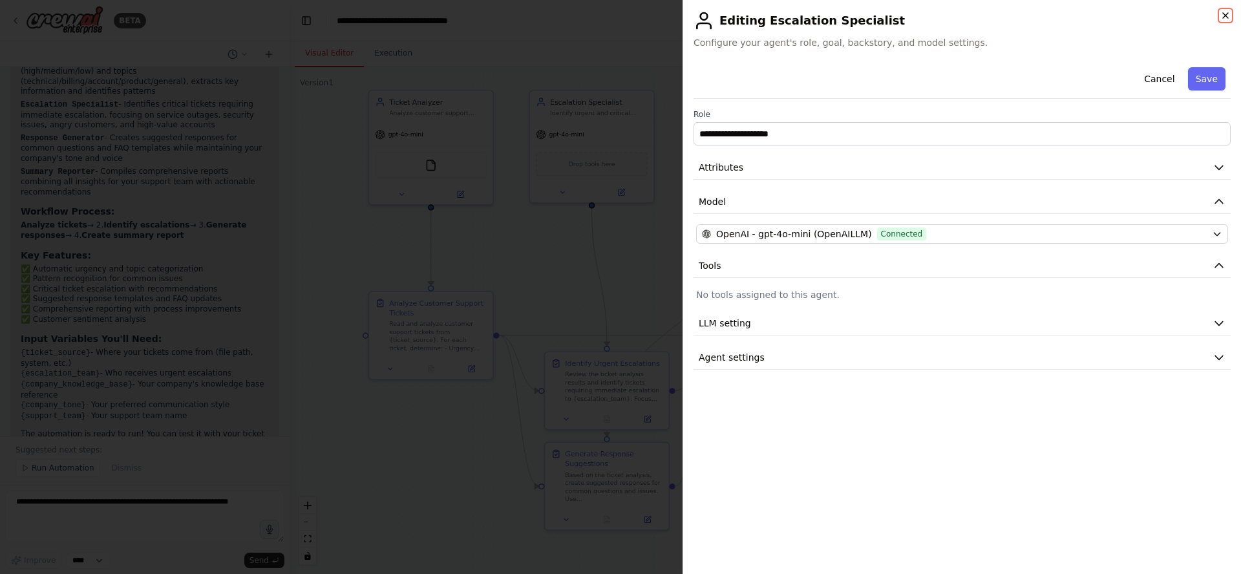
click at [1229, 17] on icon "button" at bounding box center [1225, 15] width 10 height 10
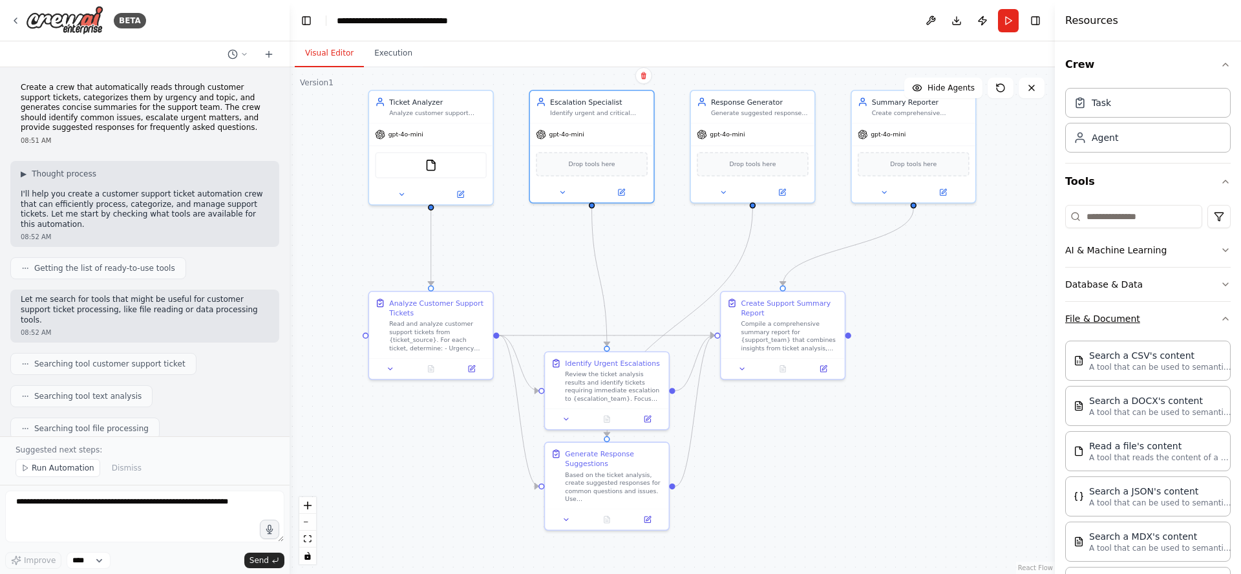
click at [1223, 318] on icon "button" at bounding box center [1225, 318] width 5 height 3
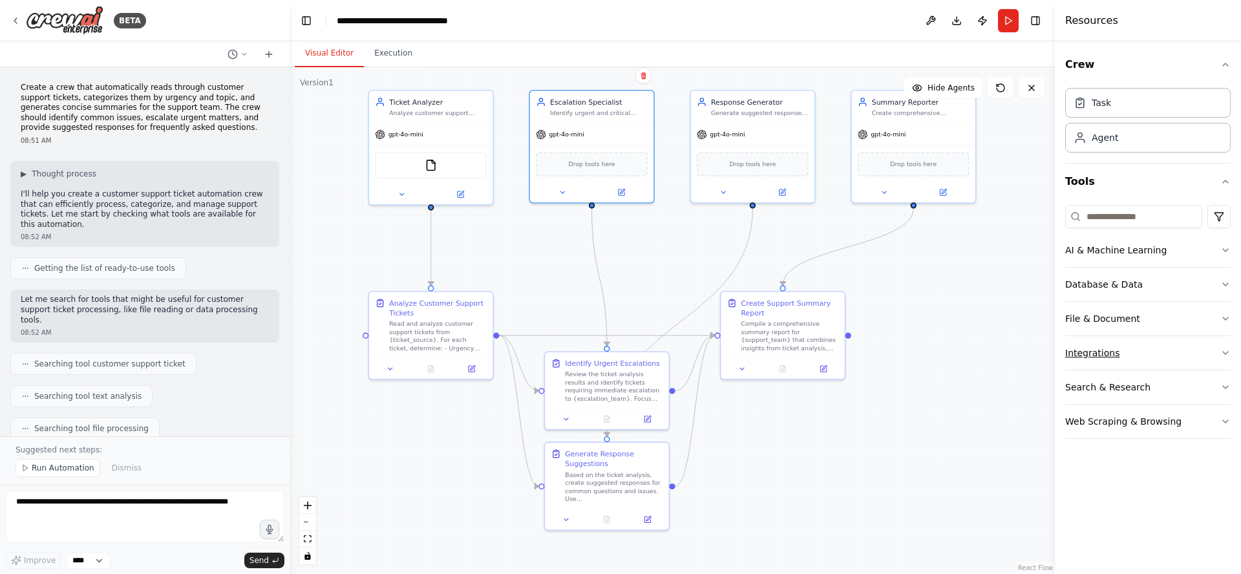
click at [1223, 348] on icon "button" at bounding box center [1225, 353] width 10 height 10
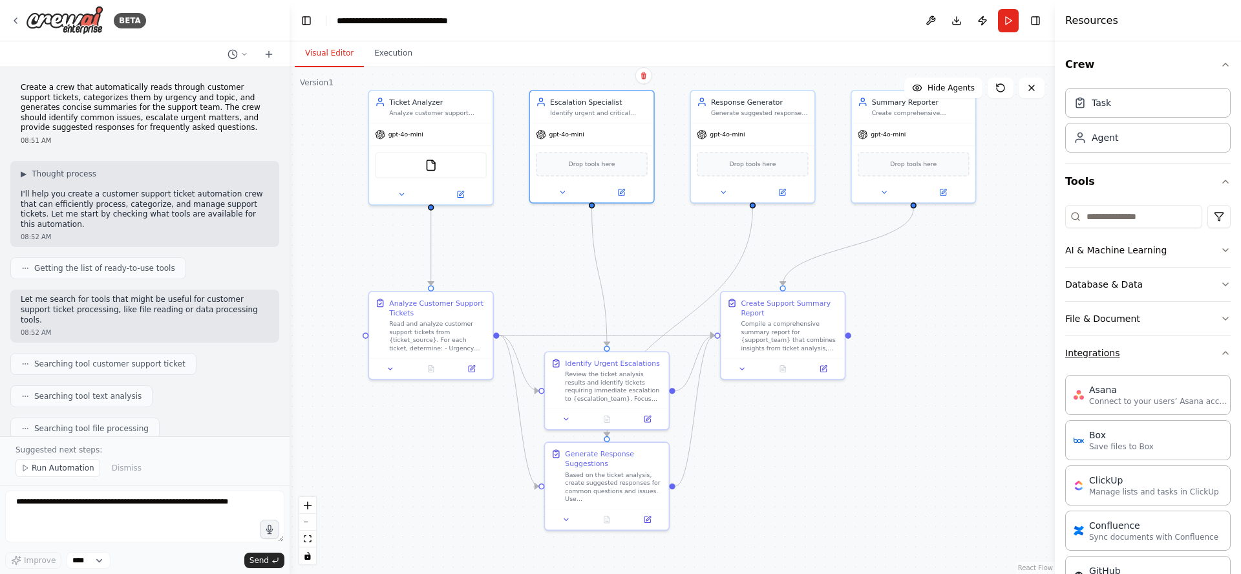
click at [1226, 351] on icon "button" at bounding box center [1225, 353] width 10 height 10
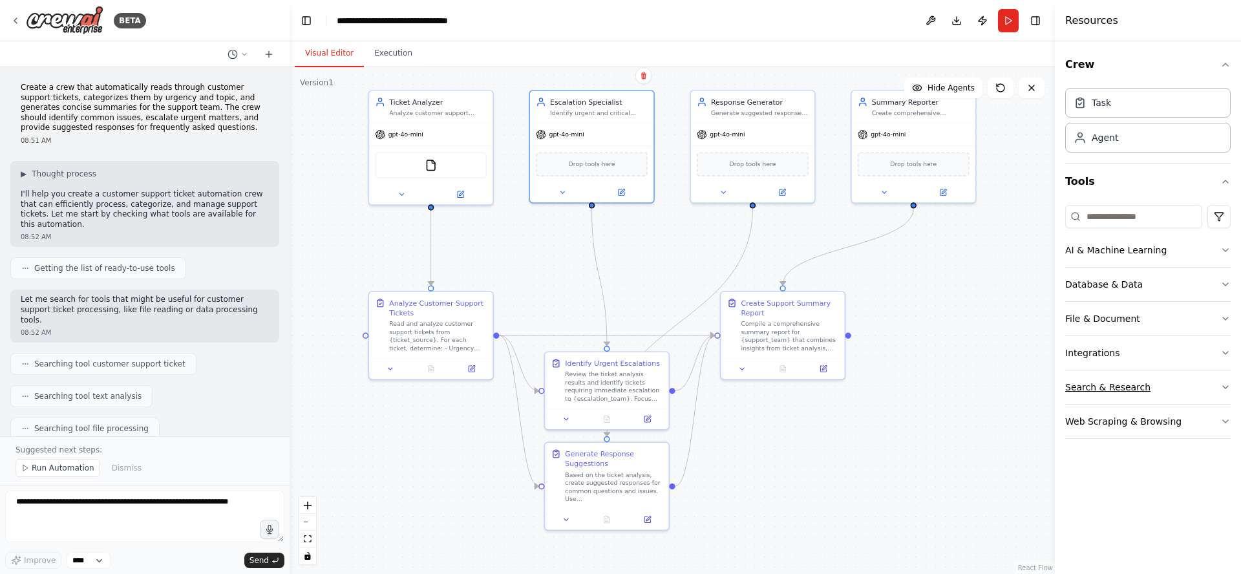
click at [1225, 385] on icon "button" at bounding box center [1225, 387] width 10 height 10
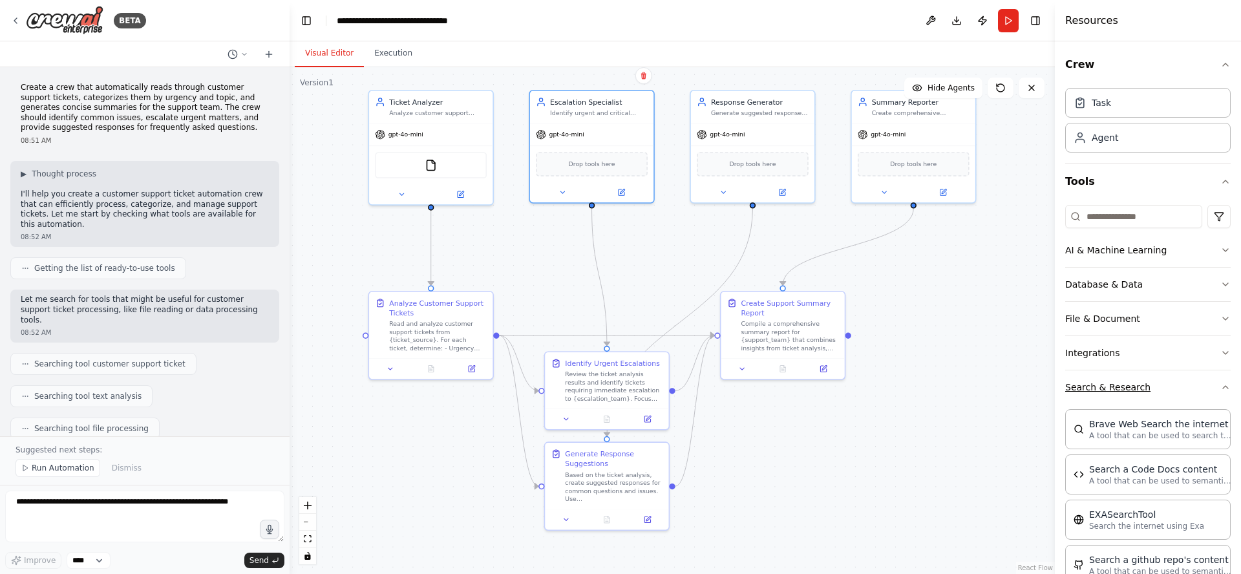
click at [1225, 382] on icon "button" at bounding box center [1225, 387] width 10 height 10
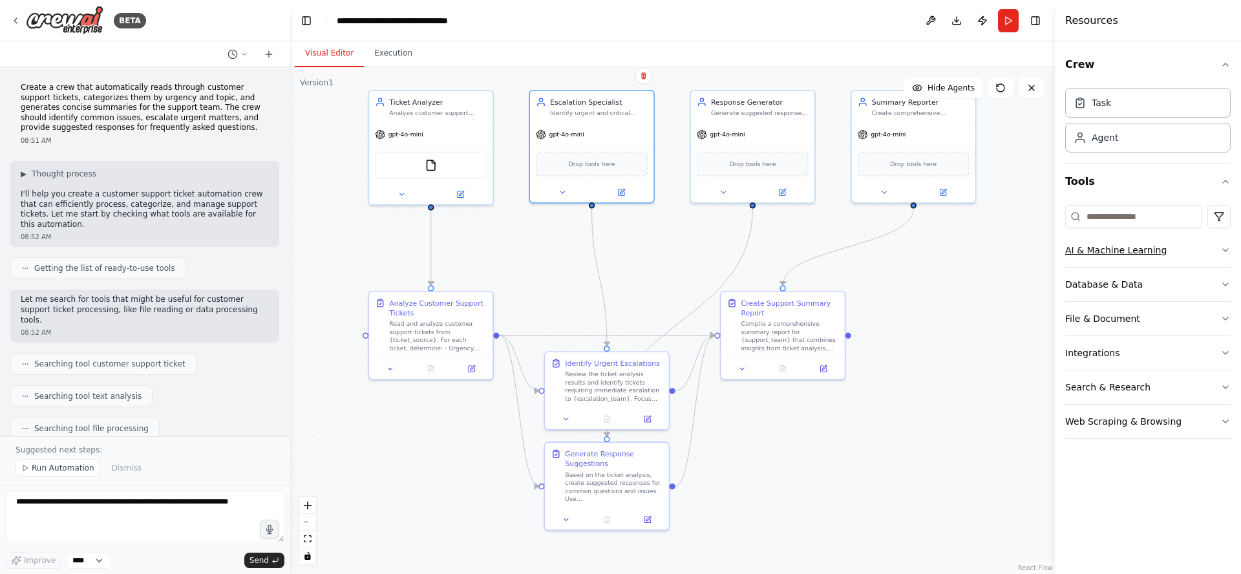
click at [1229, 246] on icon "button" at bounding box center [1225, 250] width 10 height 10
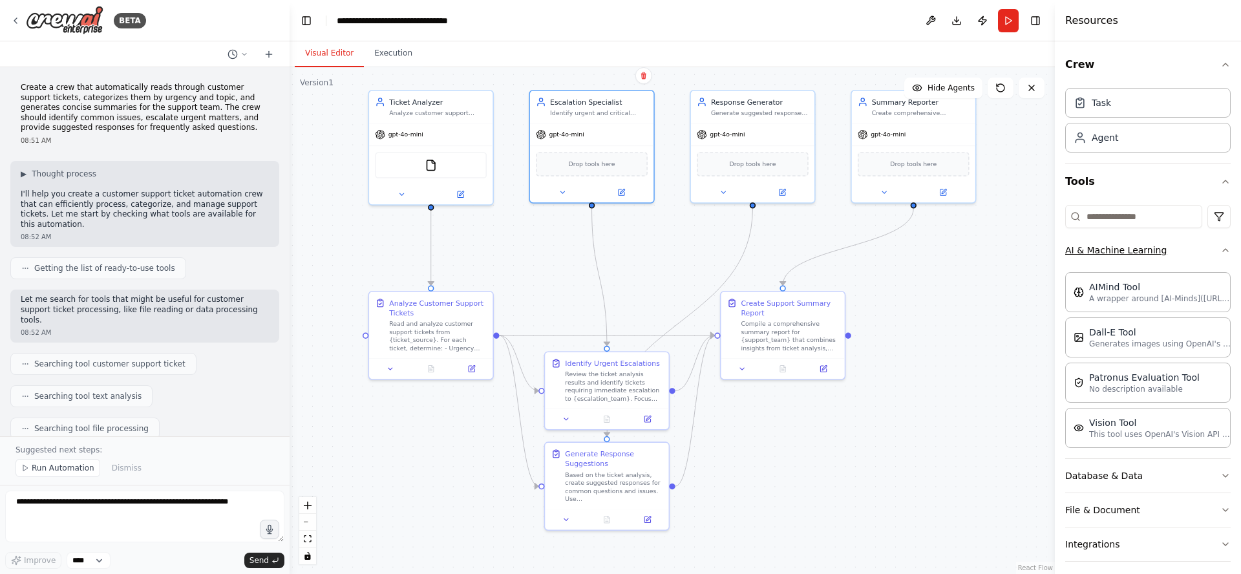
click at [1229, 247] on icon "button" at bounding box center [1225, 250] width 10 height 10
